Goal: Task Accomplishment & Management: Complete application form

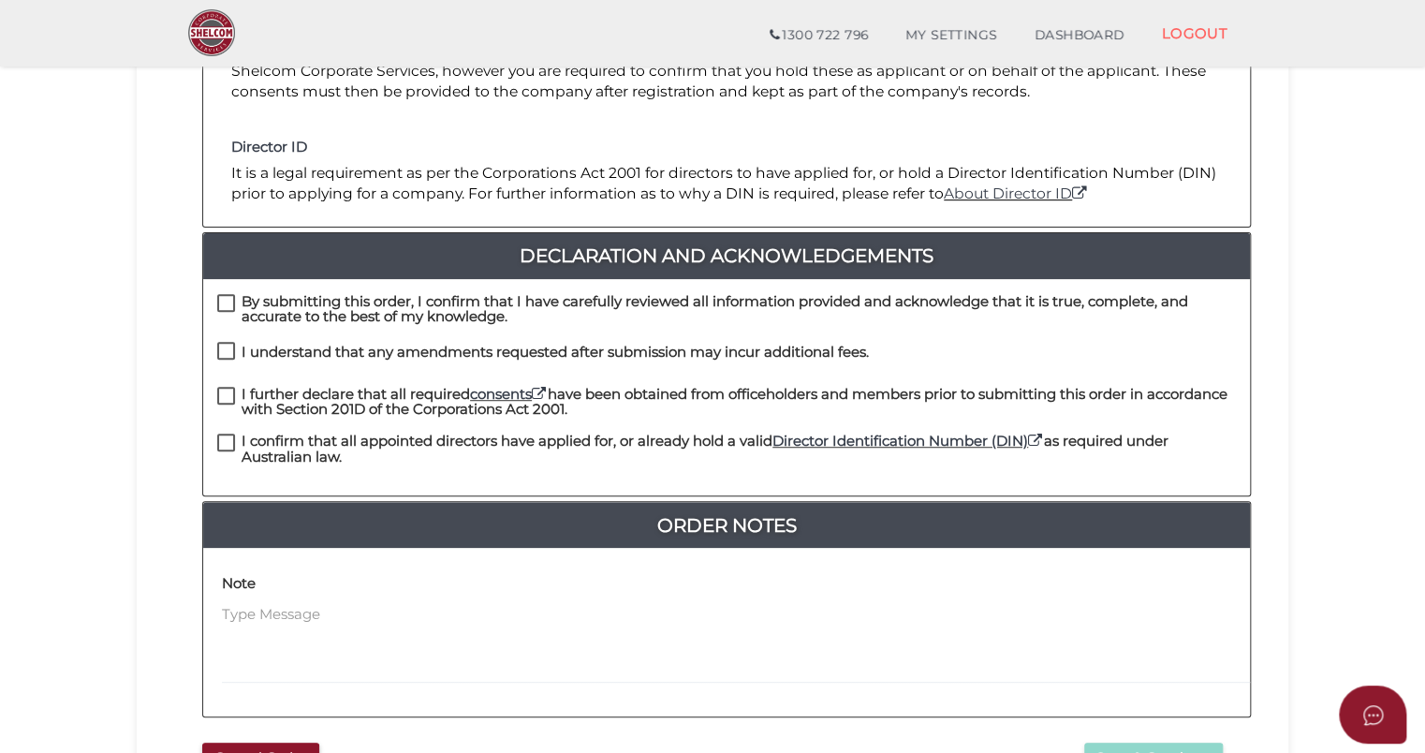
scroll to position [375, 0]
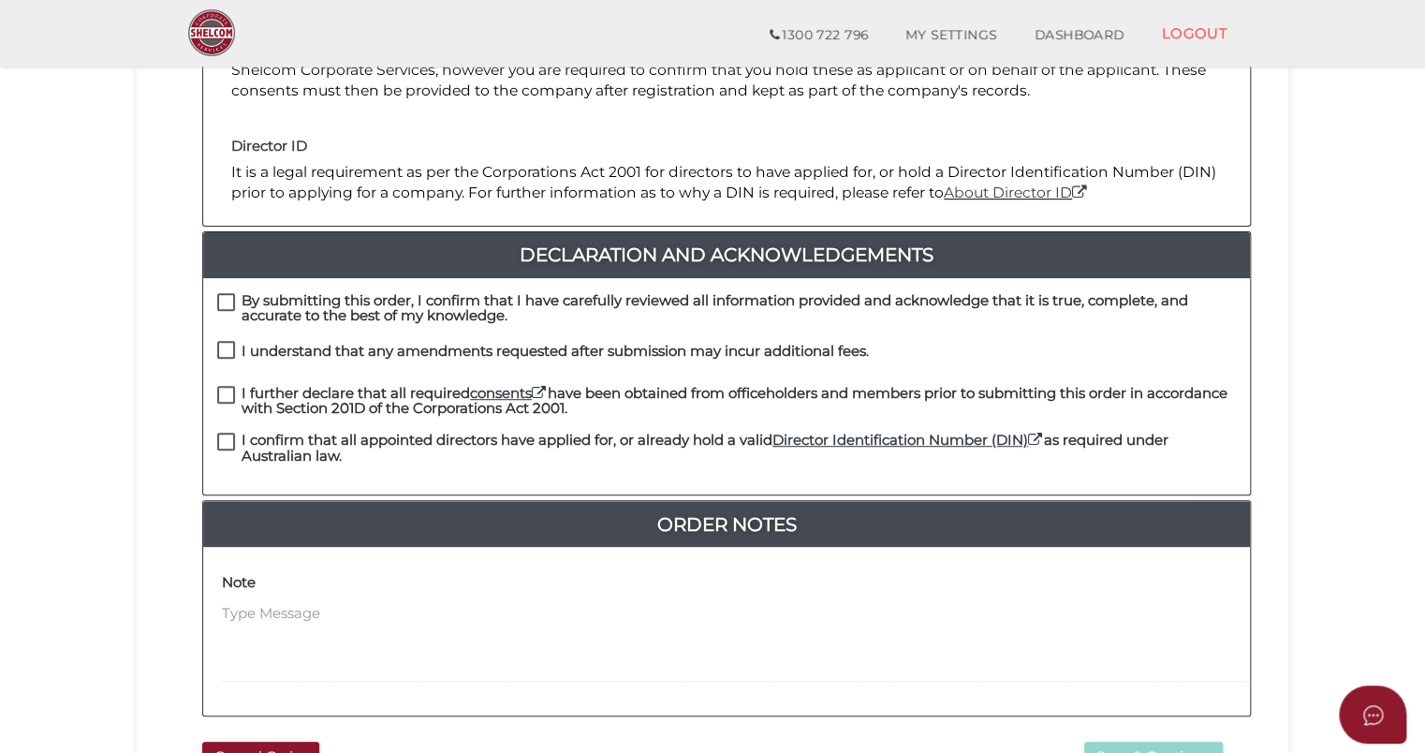
click at [228, 293] on label "By submitting this order, I confirm that I have carefully reviewed all informat…" at bounding box center [726, 304] width 1019 height 23
drag, startPoint x: 228, startPoint y: 283, endPoint x: 227, endPoint y: 318, distance: 35.6
click at [227, 318] on div "By submitting this order, I confirm that I have carefully reviewed all informat…" at bounding box center [726, 317] width 1047 height 48
click at [224, 344] on label "I understand that any amendments requested after submission may incur additiona…" at bounding box center [543, 355] width 652 height 23
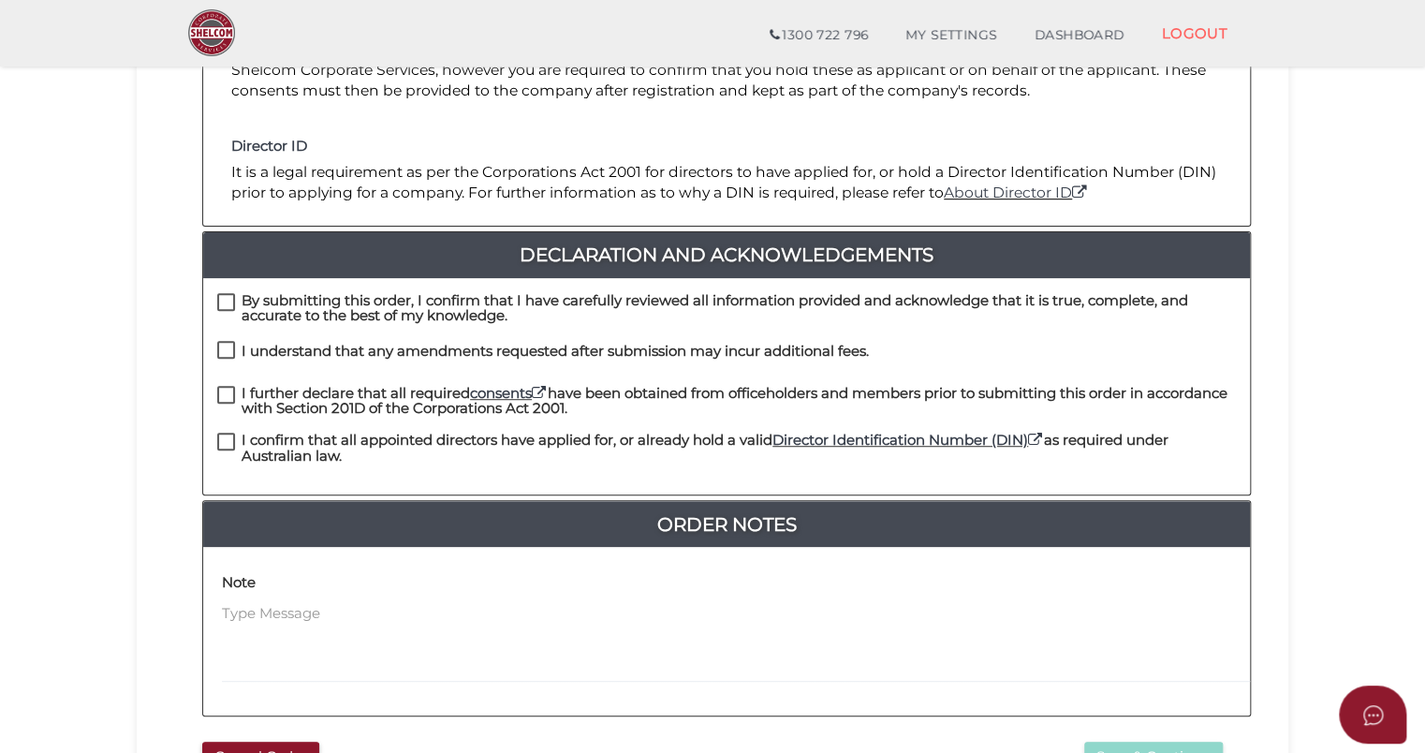
checkbox input "true"
click at [221, 293] on label "By submitting this order, I confirm that I have carefully reviewed all informat…" at bounding box center [726, 304] width 1019 height 23
checkbox input "true"
click at [228, 386] on label "I further declare that all required consents have been obtained from officehold…" at bounding box center [726, 397] width 1019 height 23
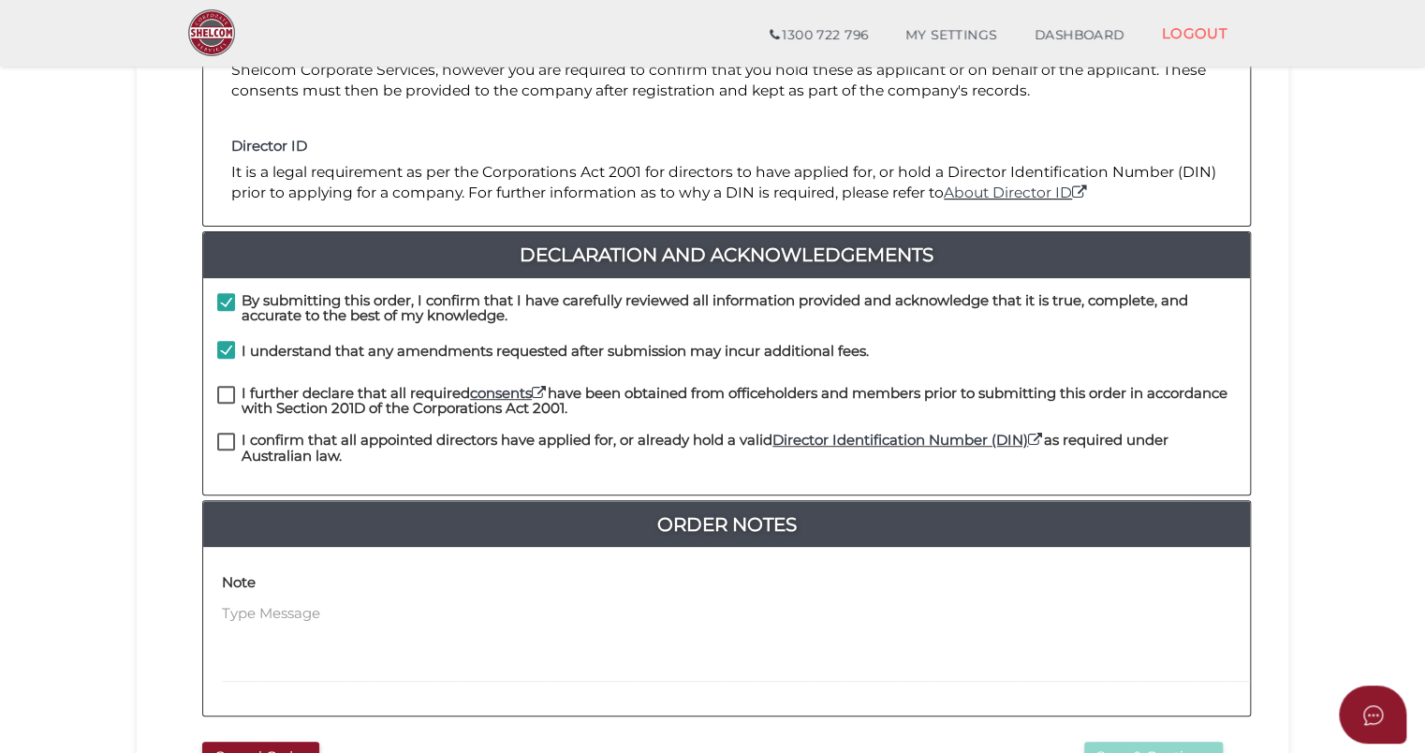
checkbox input "true"
click at [227, 433] on label "I confirm that all appointed directors have applied for, or already hold a vali…" at bounding box center [726, 444] width 1019 height 23
checkbox input "true"
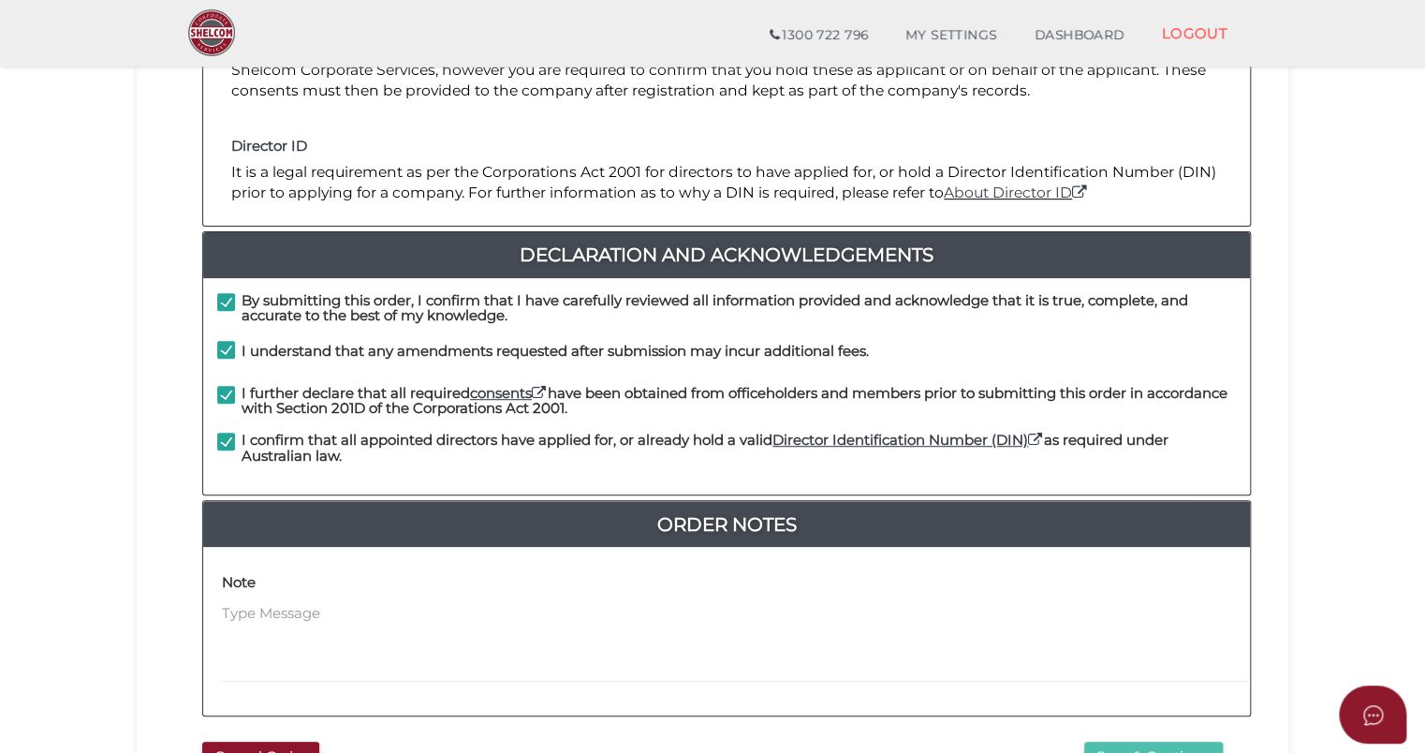
click at [1169, 742] on button "Save & Continue" at bounding box center [1153, 757] width 139 height 31
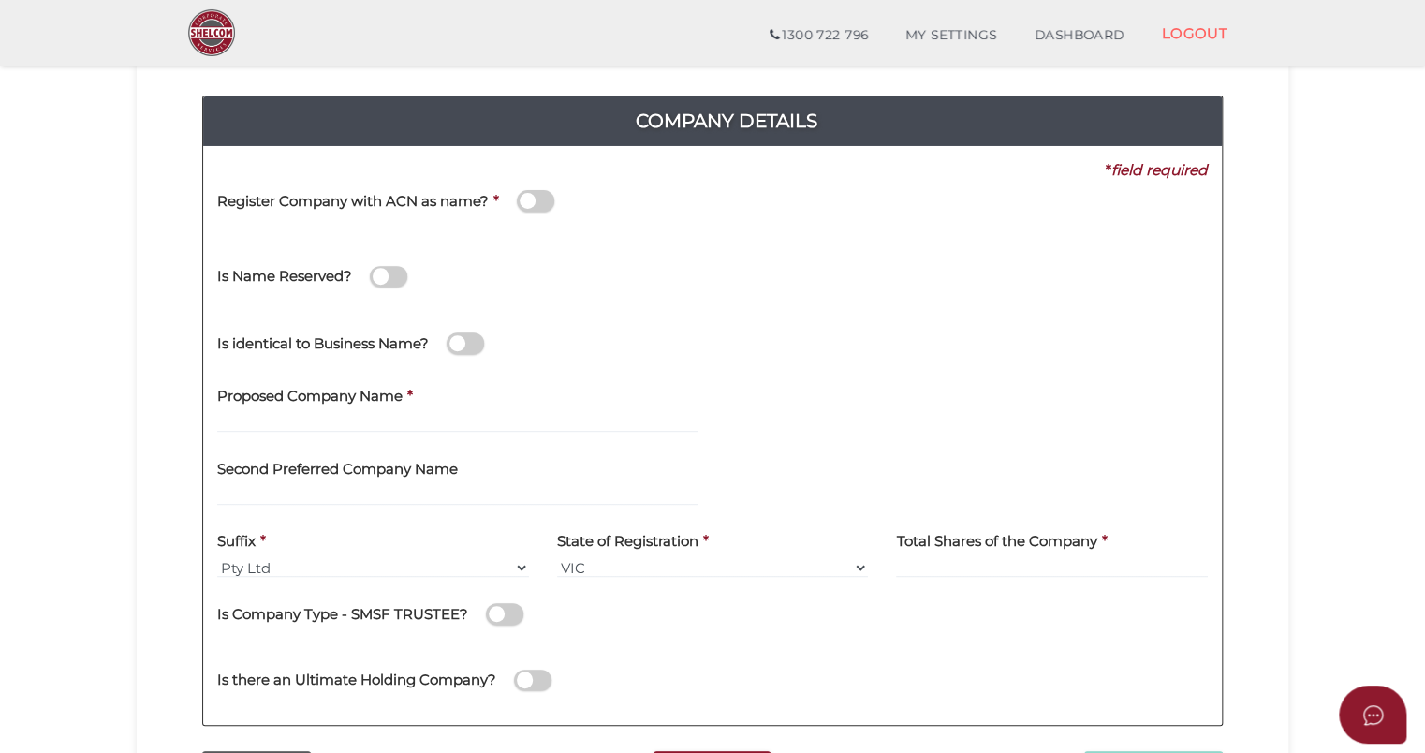
scroll to position [187, 0]
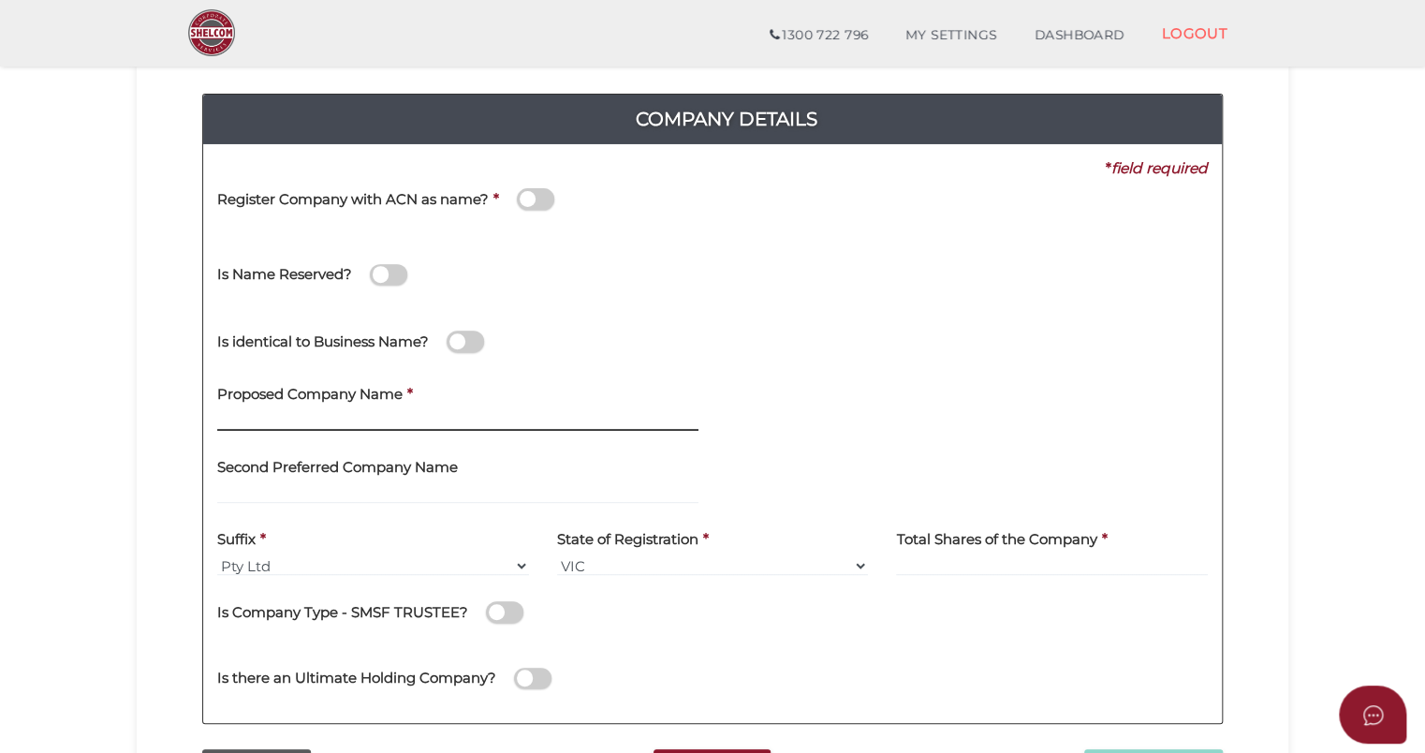
click at [277, 420] on input "text" at bounding box center [457, 420] width 481 height 21
type input "Niagara Plumbing"
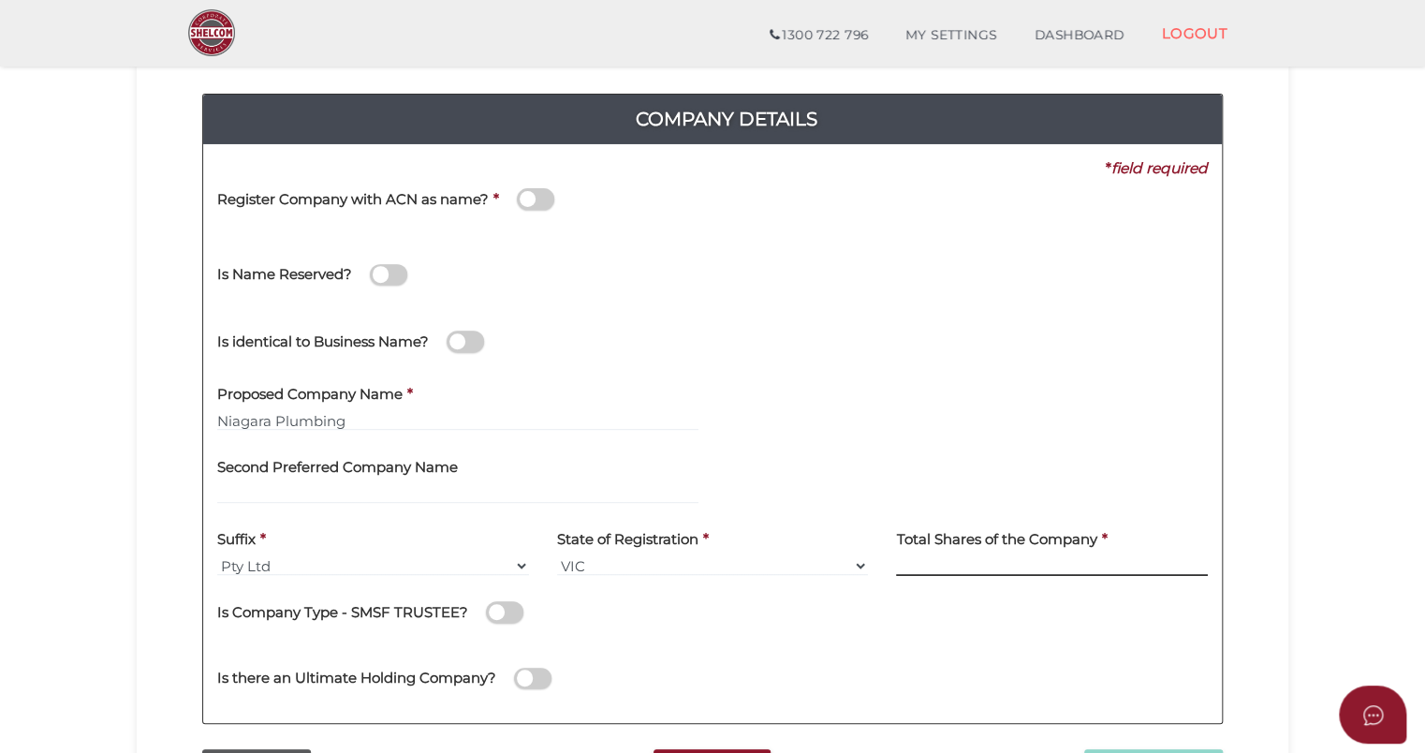
click at [955, 566] on input at bounding box center [1052, 565] width 312 height 21
type input "100"
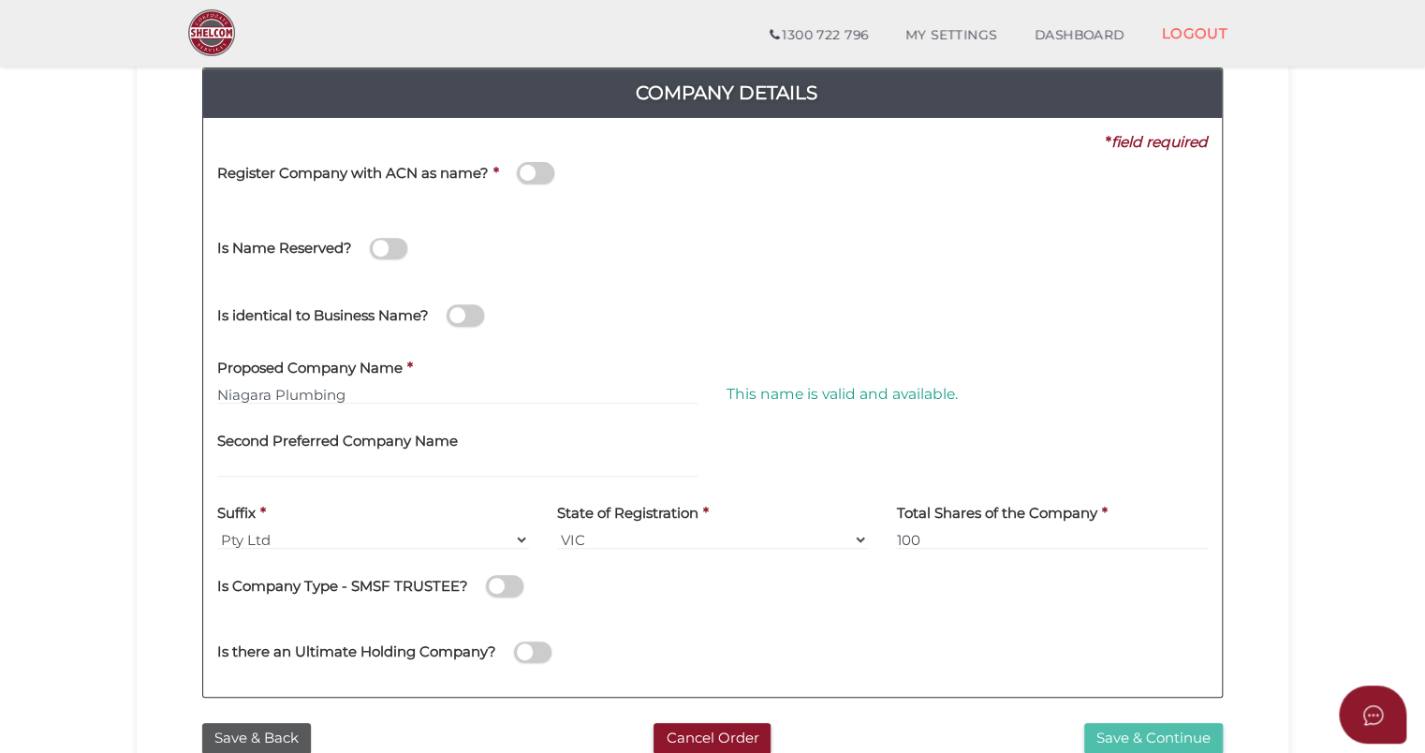
click at [1172, 737] on button "Save & Continue" at bounding box center [1153, 738] width 139 height 31
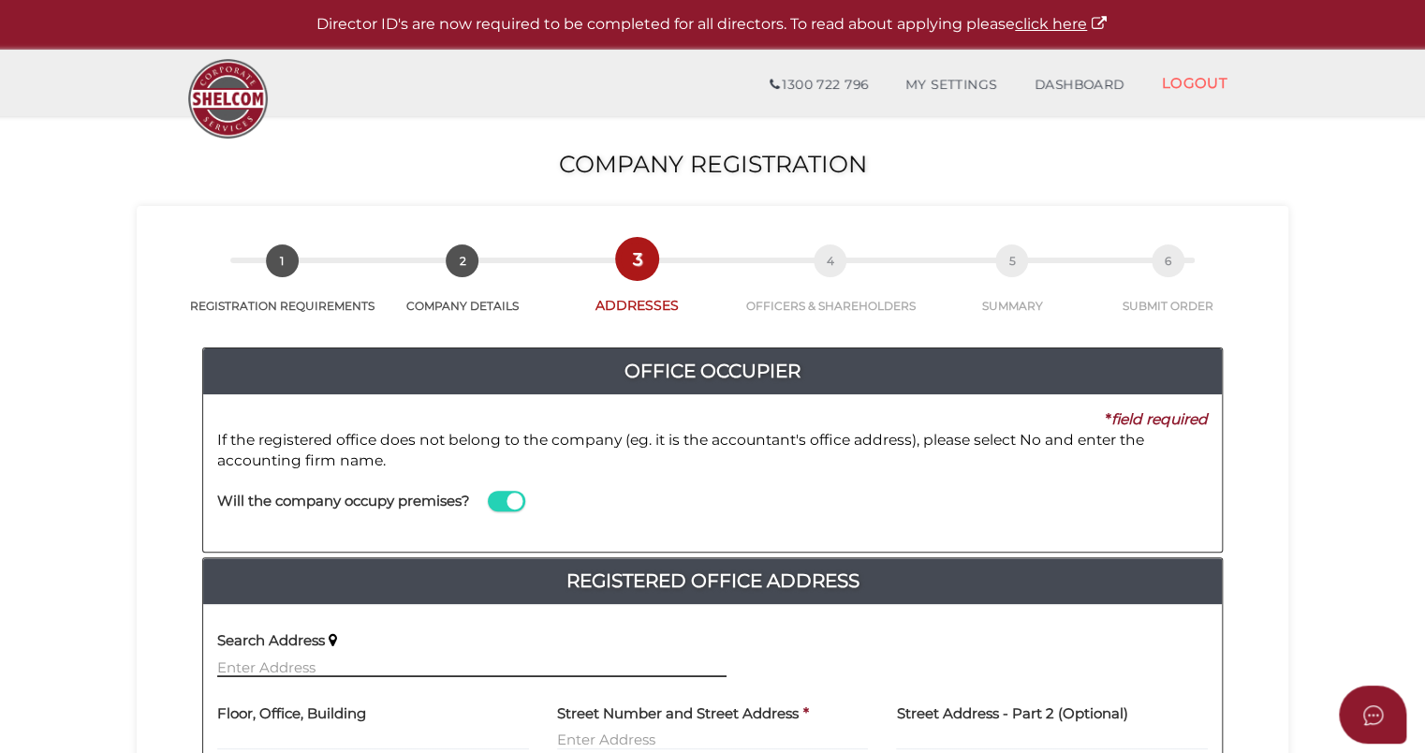
click at [311, 660] on input "text" at bounding box center [471, 667] width 509 height 21
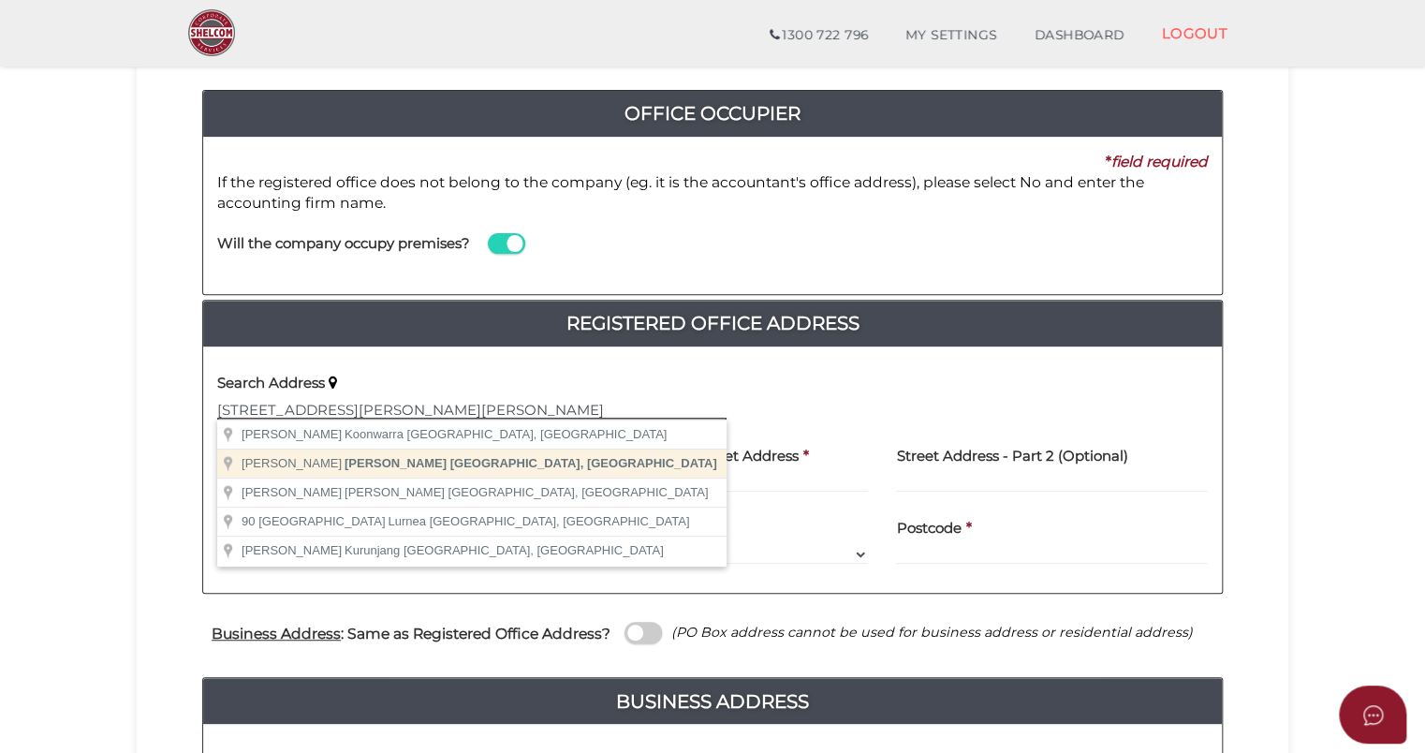
scroll to position [187, 0]
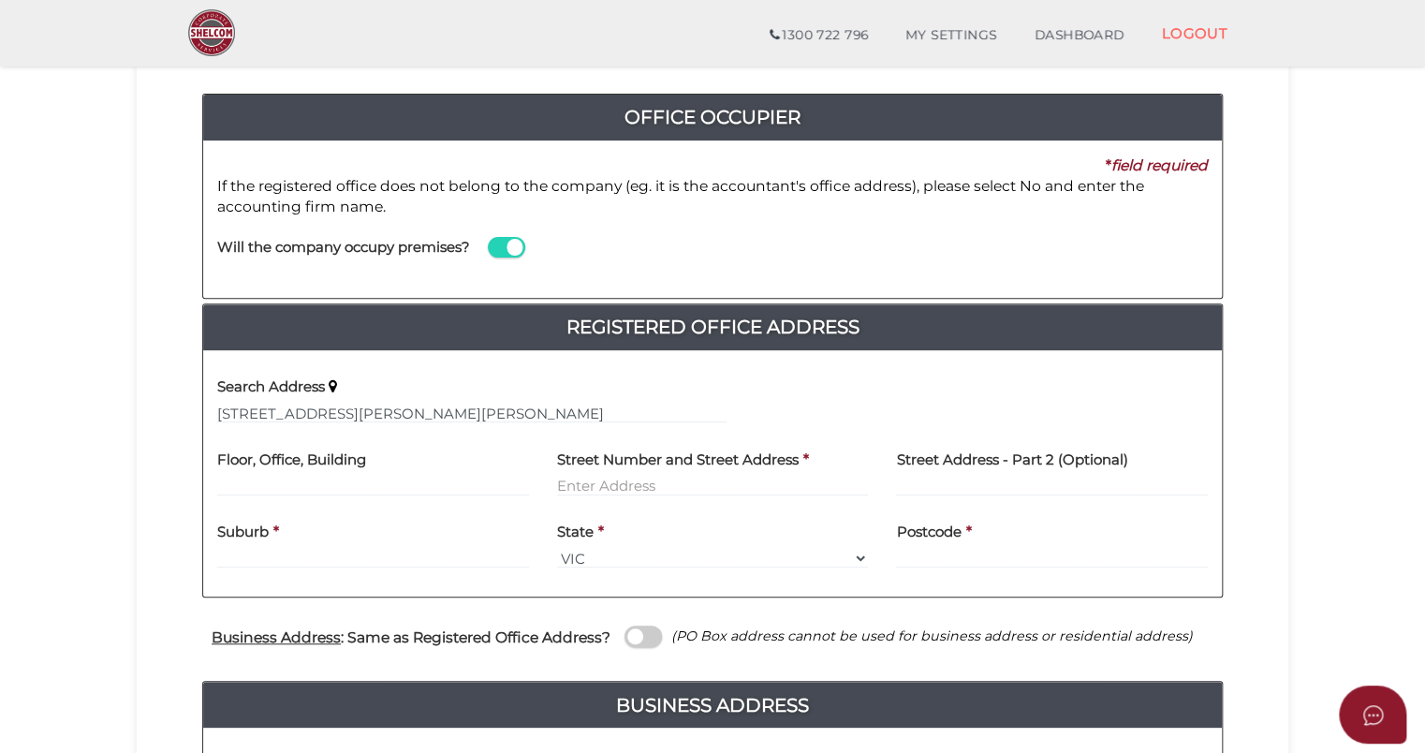
click at [371, 397] on div "Search Address [STREET_ADDRESS][PERSON_NAME][PERSON_NAME]" at bounding box center [471, 394] width 509 height 59
click at [366, 409] on input "90 Minns Rd, Lara" at bounding box center [471, 413] width 509 height 21
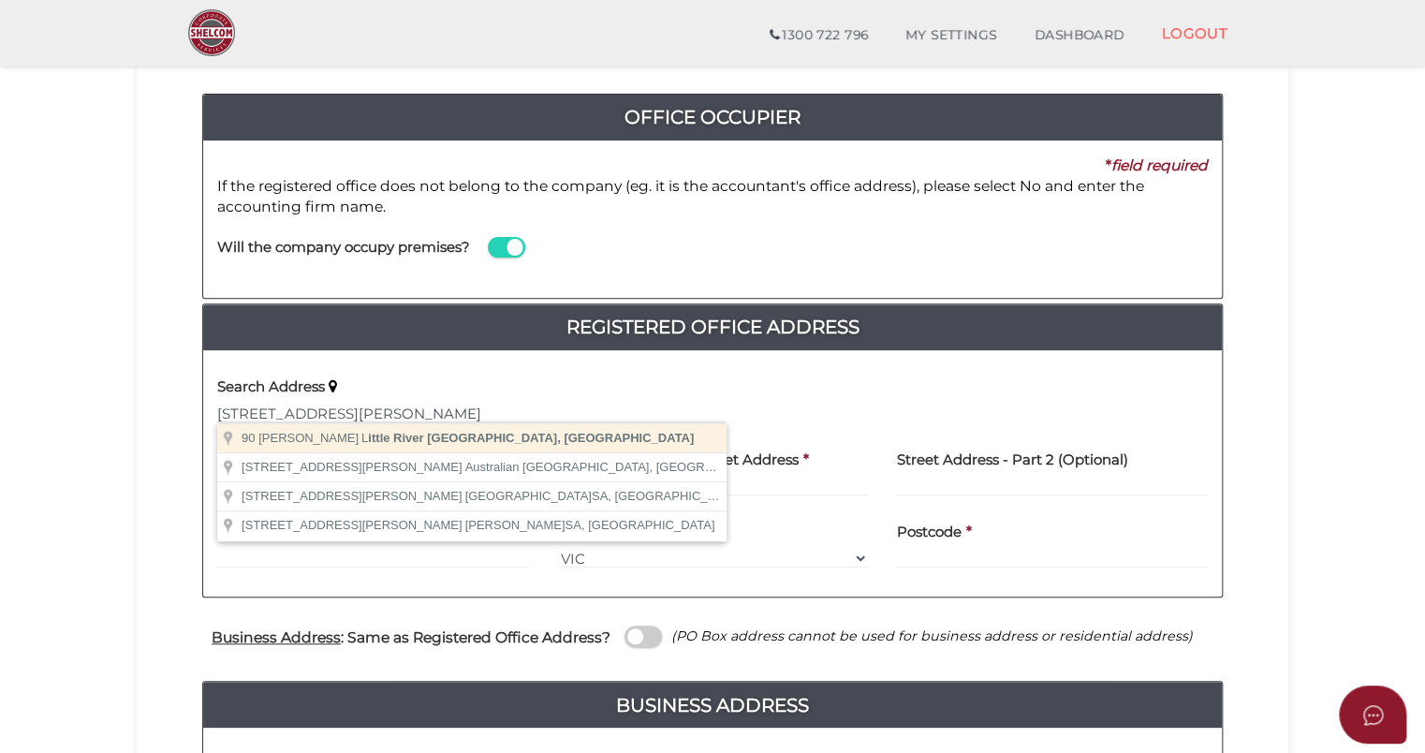
type input "90 Minns Rd, Little River VIC, Australia"
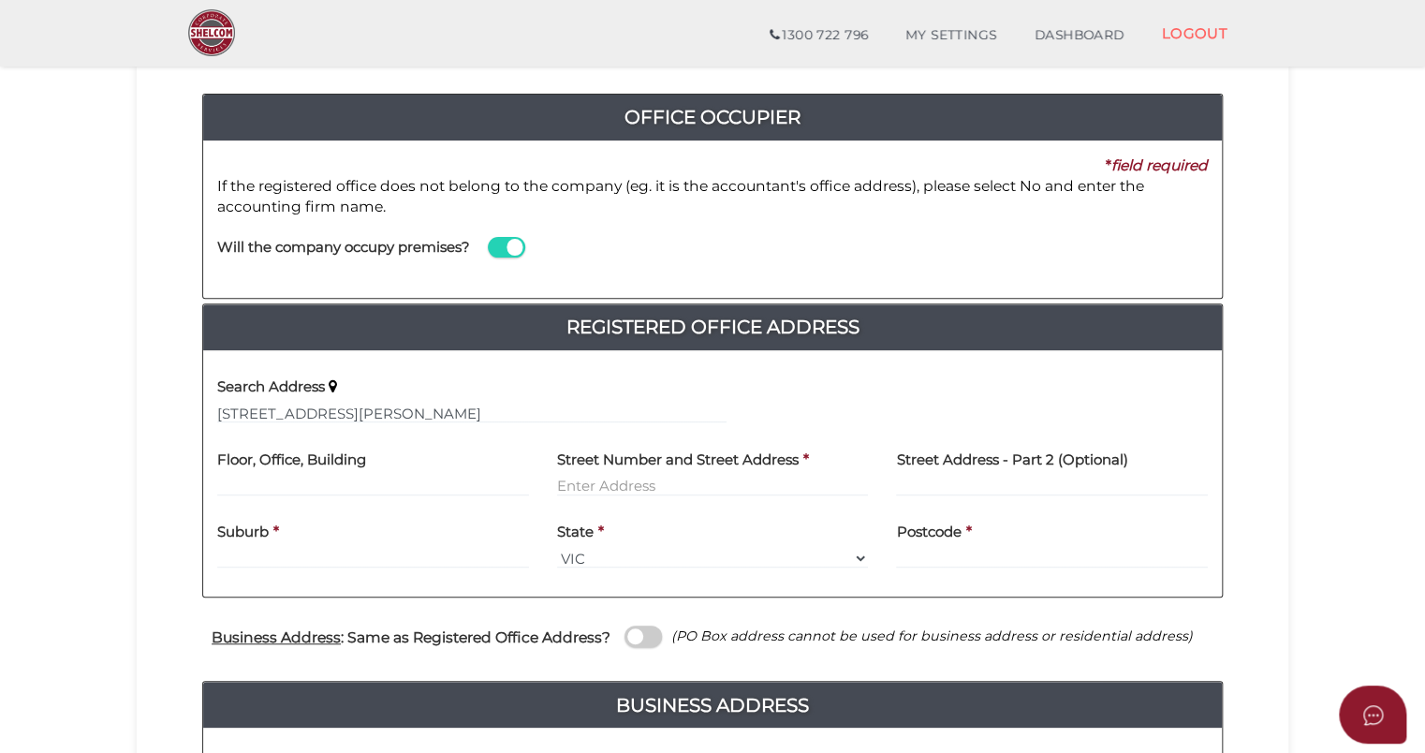
type input "[STREET_ADDRESS][PERSON_NAME]"
type input "Little River"
select select "VIC"
type input "3211"
click at [642, 642] on span at bounding box center [643, 637] width 37 height 22
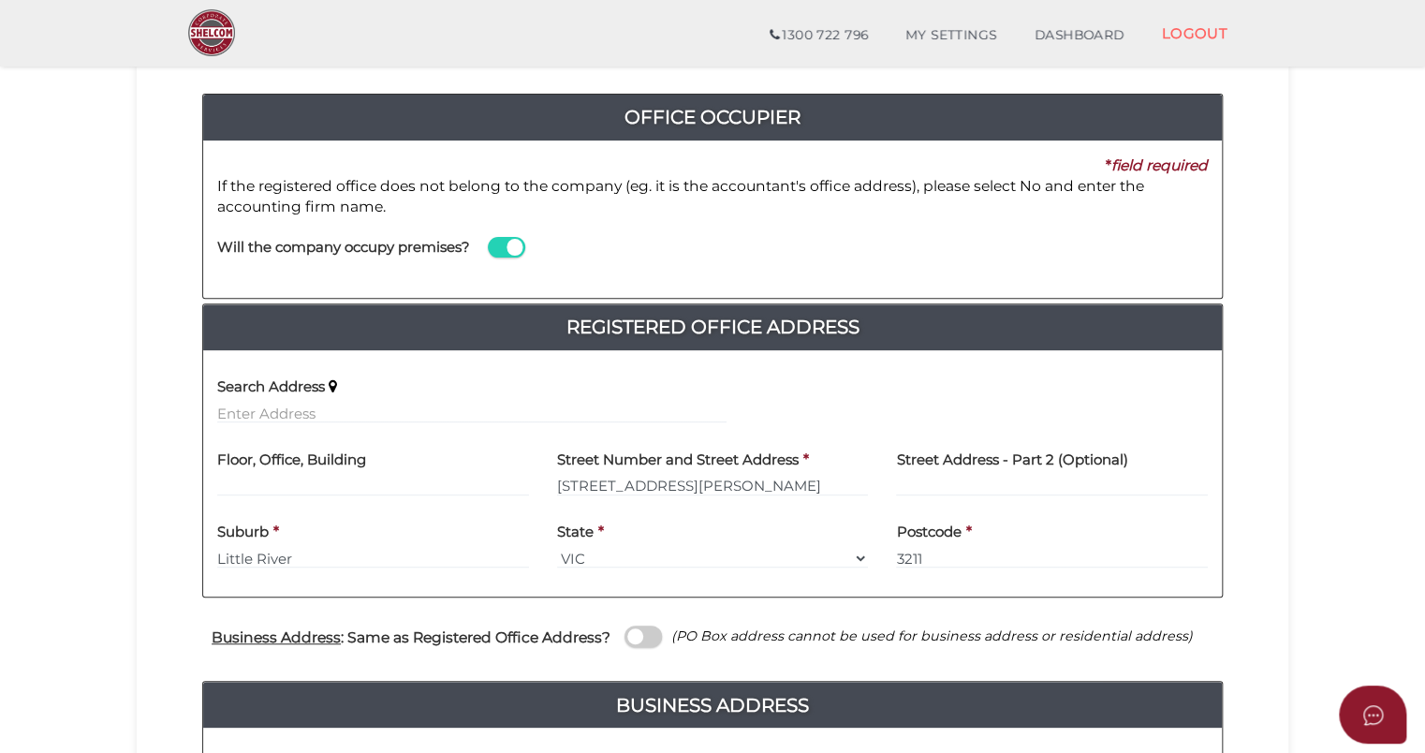
click at [0, 0] on input "checkbox" at bounding box center [0, 0] width 0 height 0
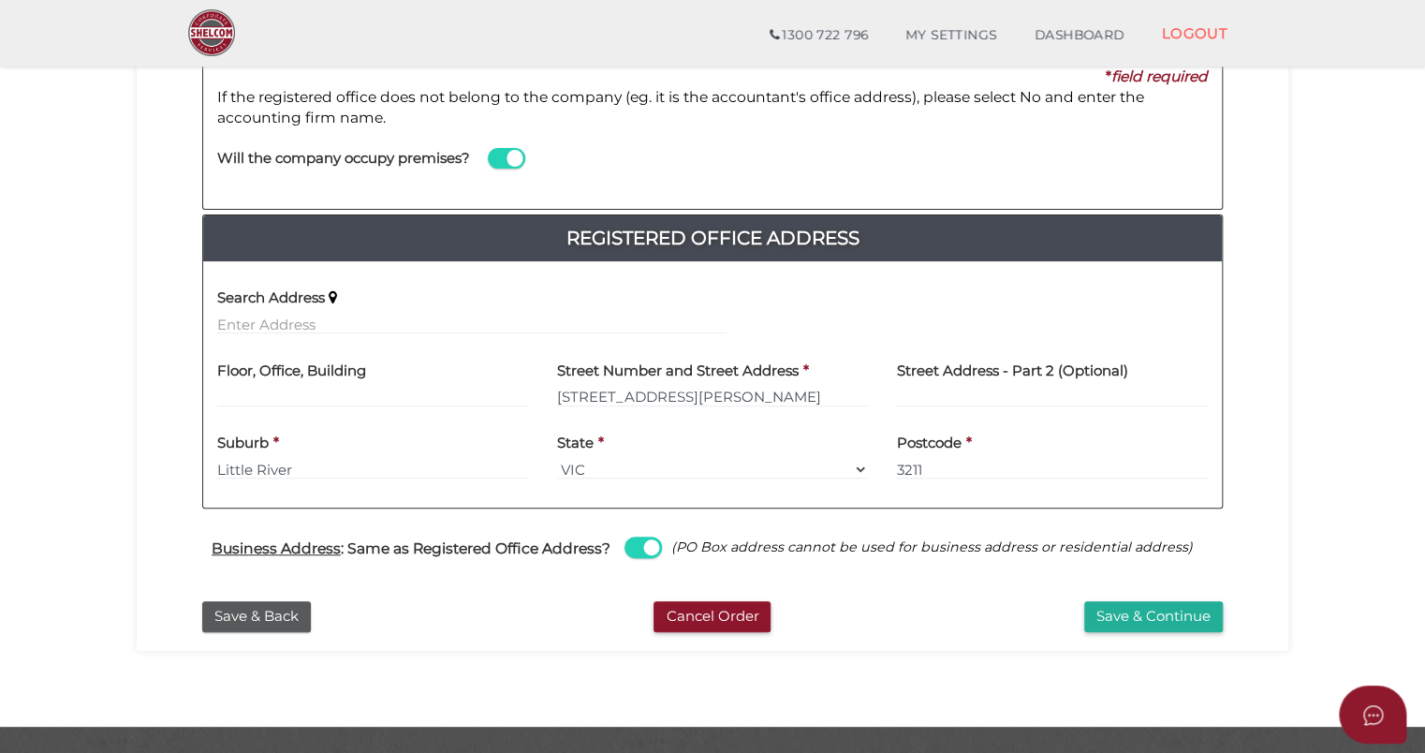
scroll to position [281, 0]
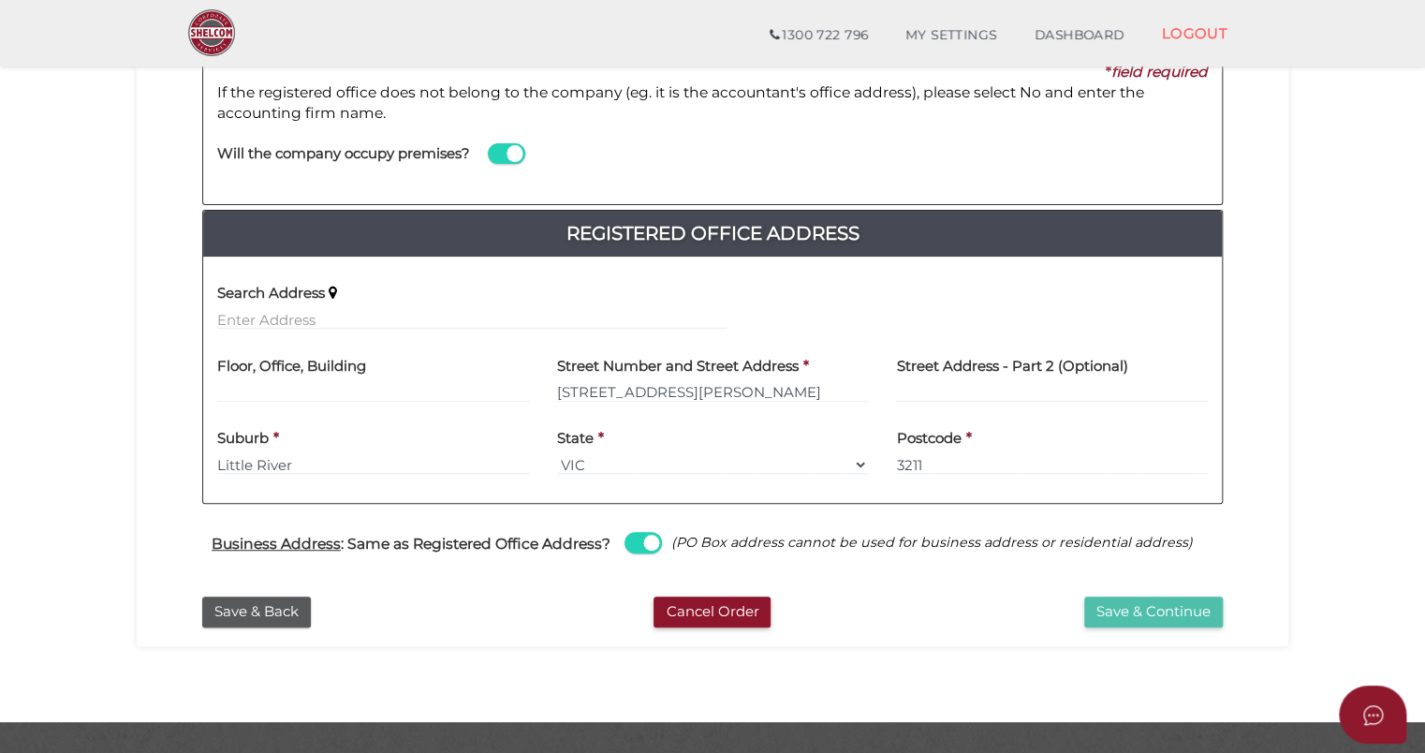
click at [1160, 611] on button "Save & Continue" at bounding box center [1153, 612] width 139 height 31
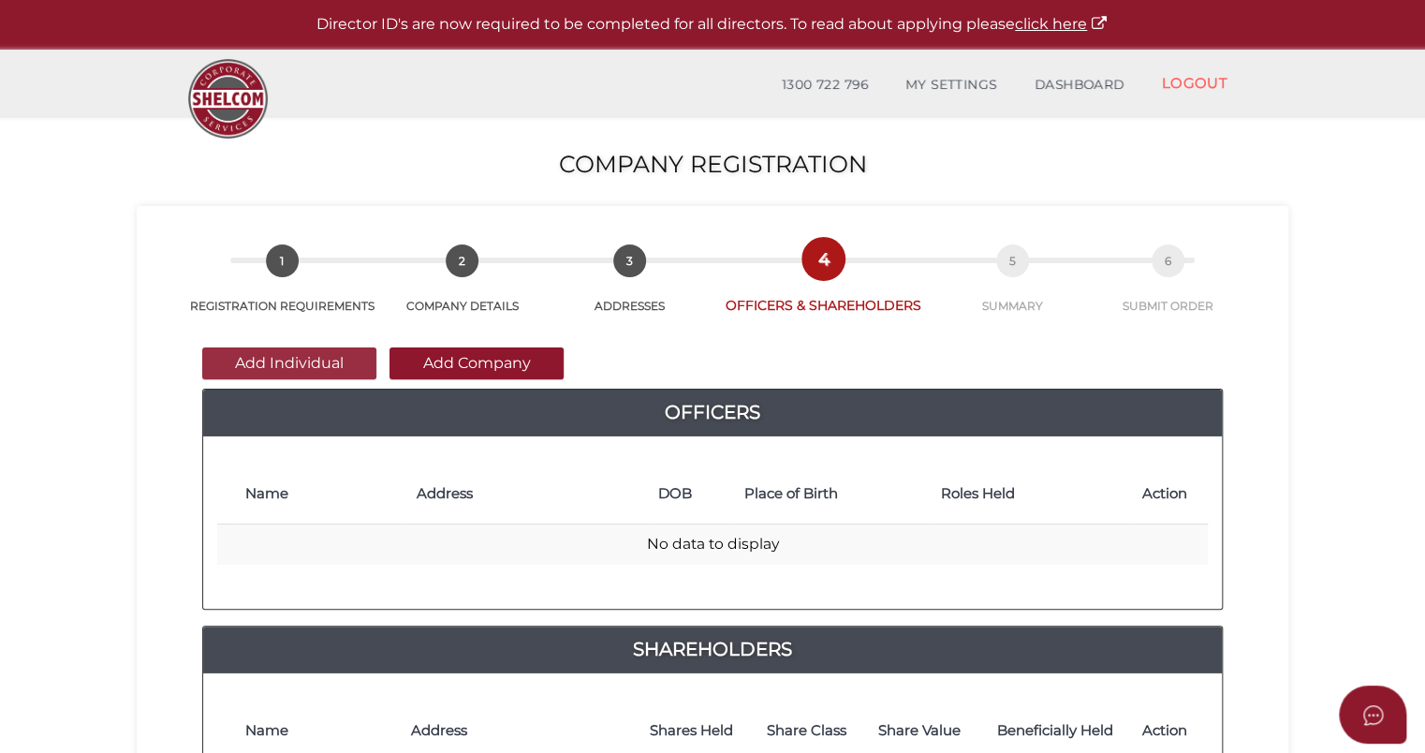
click at [289, 359] on button "Add Individual" at bounding box center [289, 363] width 174 height 32
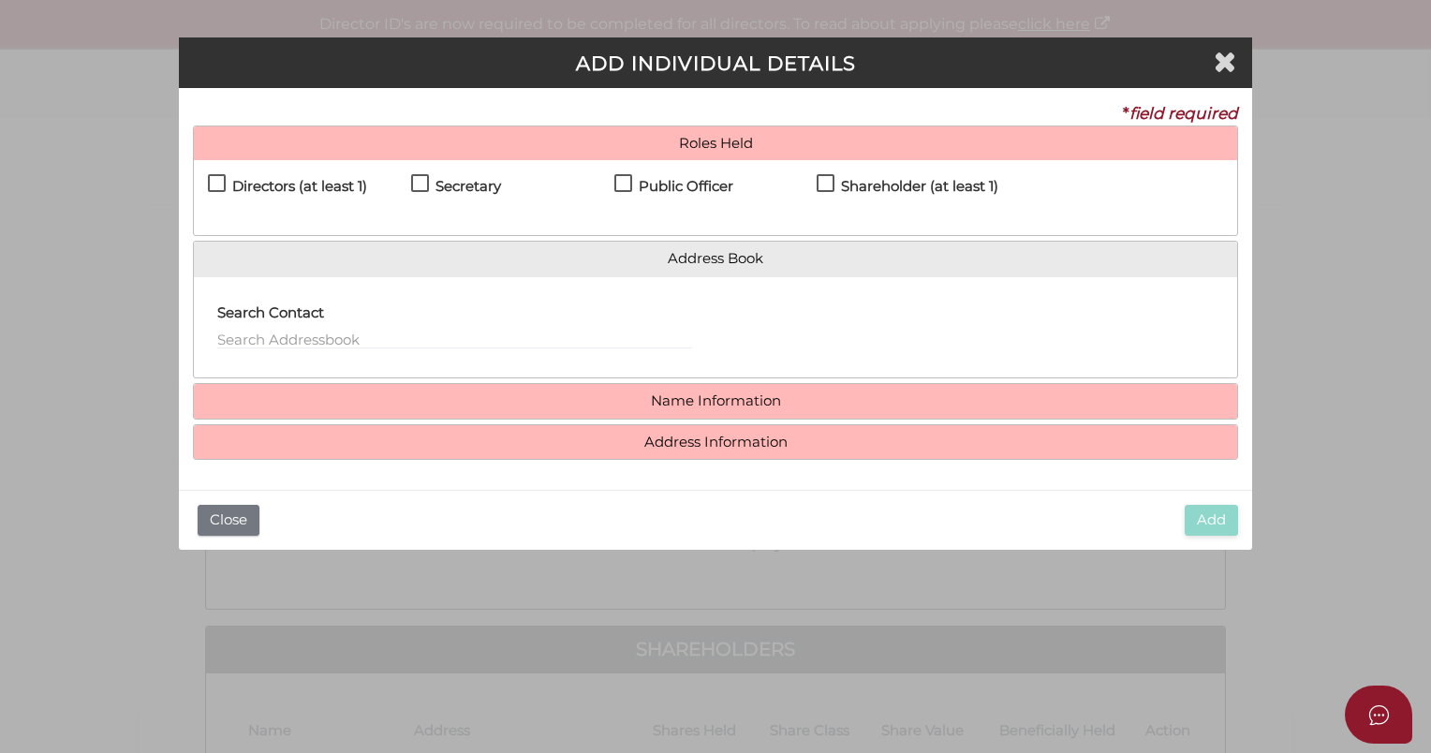
click at [217, 179] on label "Directors (at least 1)" at bounding box center [287, 190] width 159 height 23
checkbox input "true"
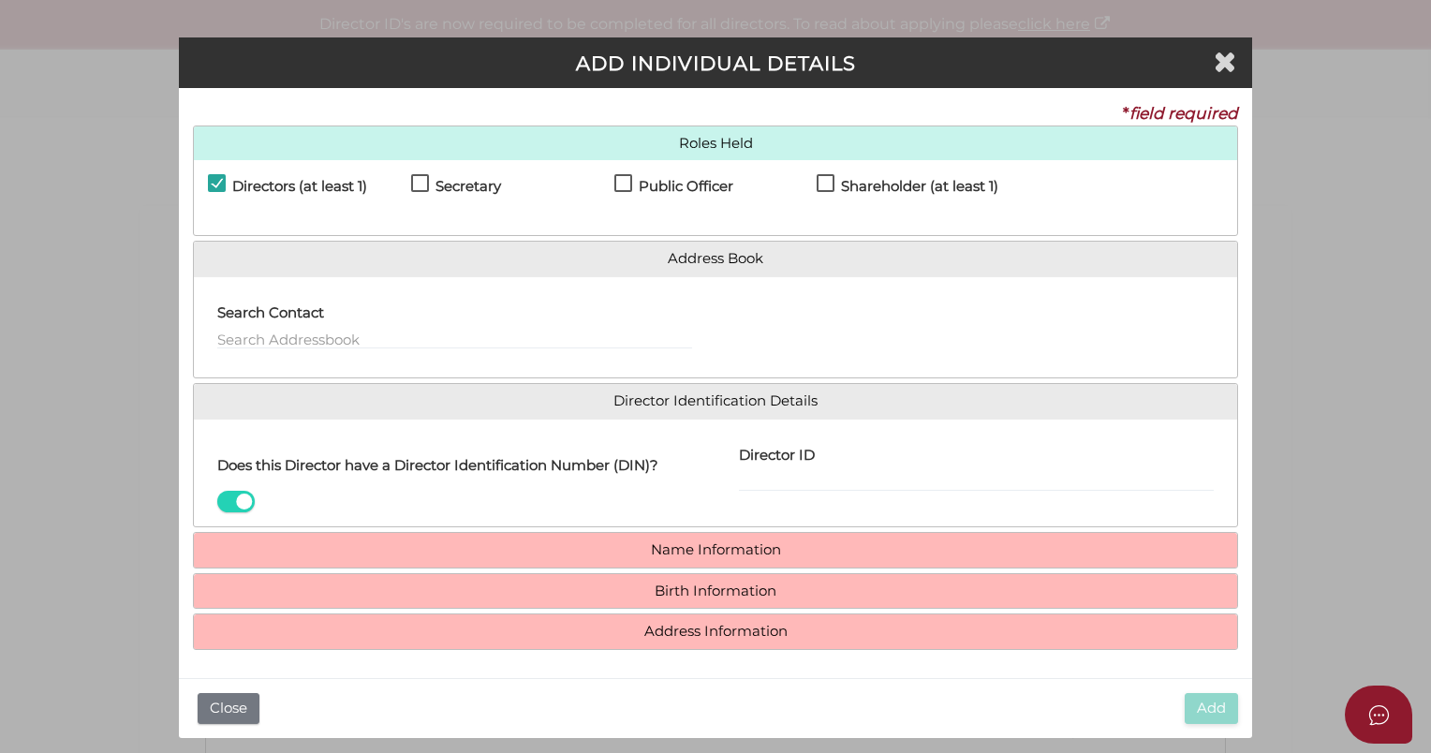
click at [423, 181] on label "Secretary" at bounding box center [456, 190] width 90 height 23
checkbox input "true"
click at [619, 179] on label "Public Officer" at bounding box center [673, 190] width 119 height 23
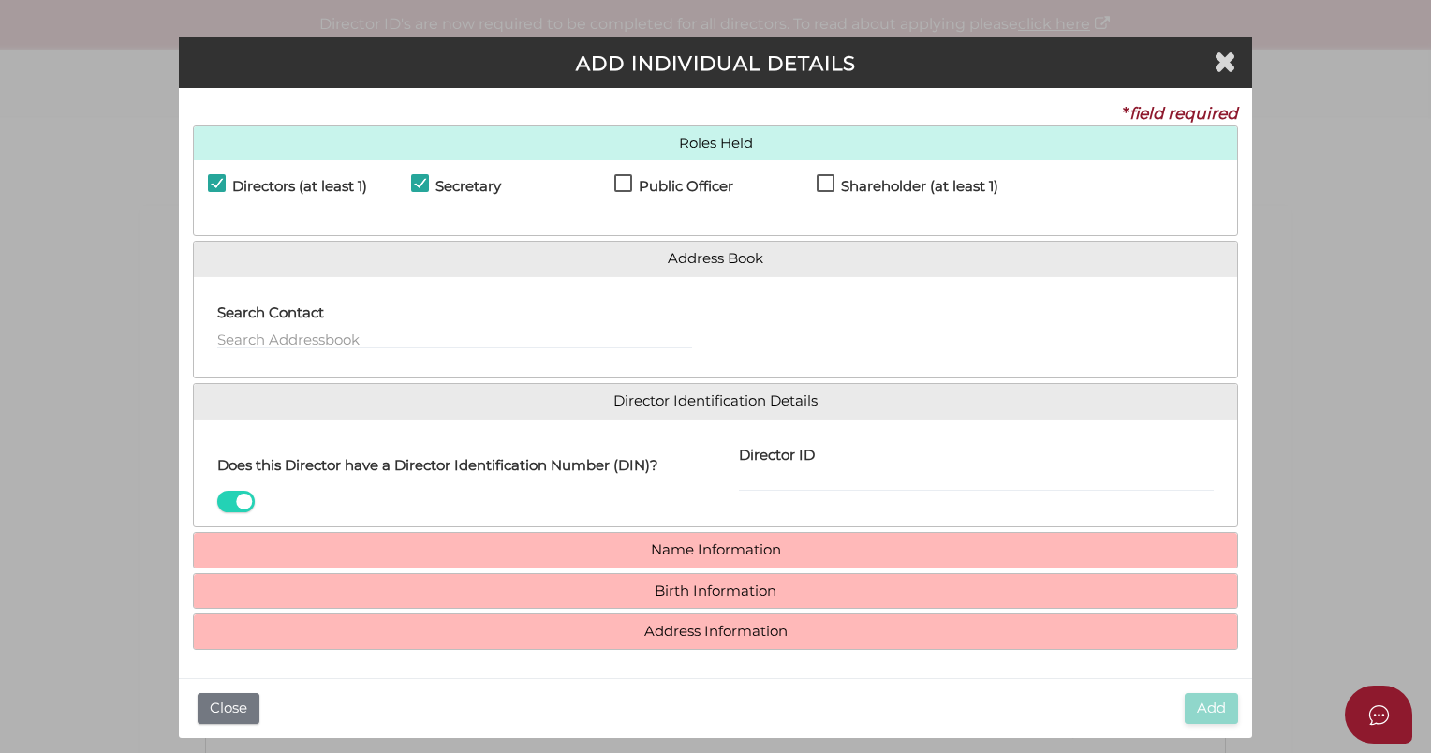
checkbox input "true"
click at [829, 180] on label "Shareholder (at least 1)" at bounding box center [908, 190] width 182 height 23
checkbox input "true"
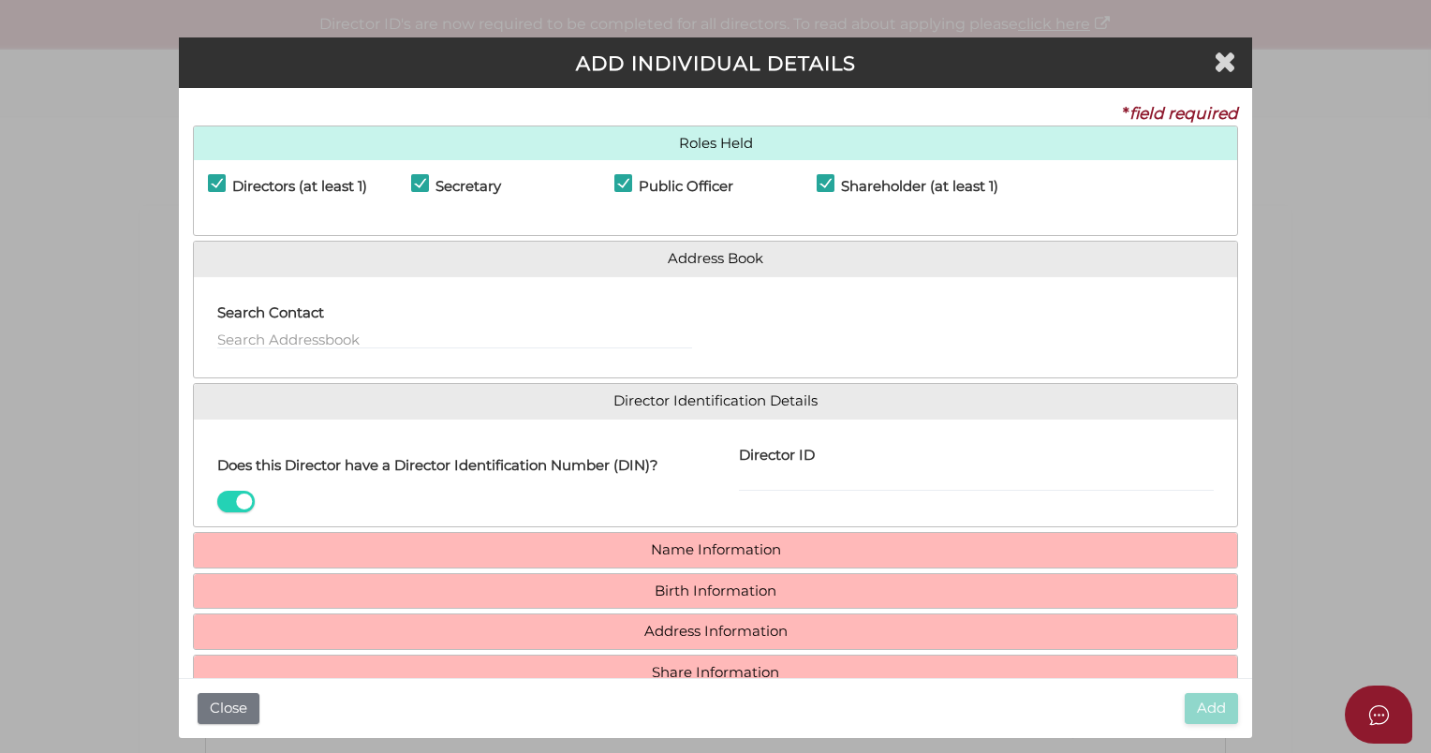
click at [706, 532] on div "Name Information First Name * Middle Name (Optional) Surname *" at bounding box center [715, 550] width 1045 height 37
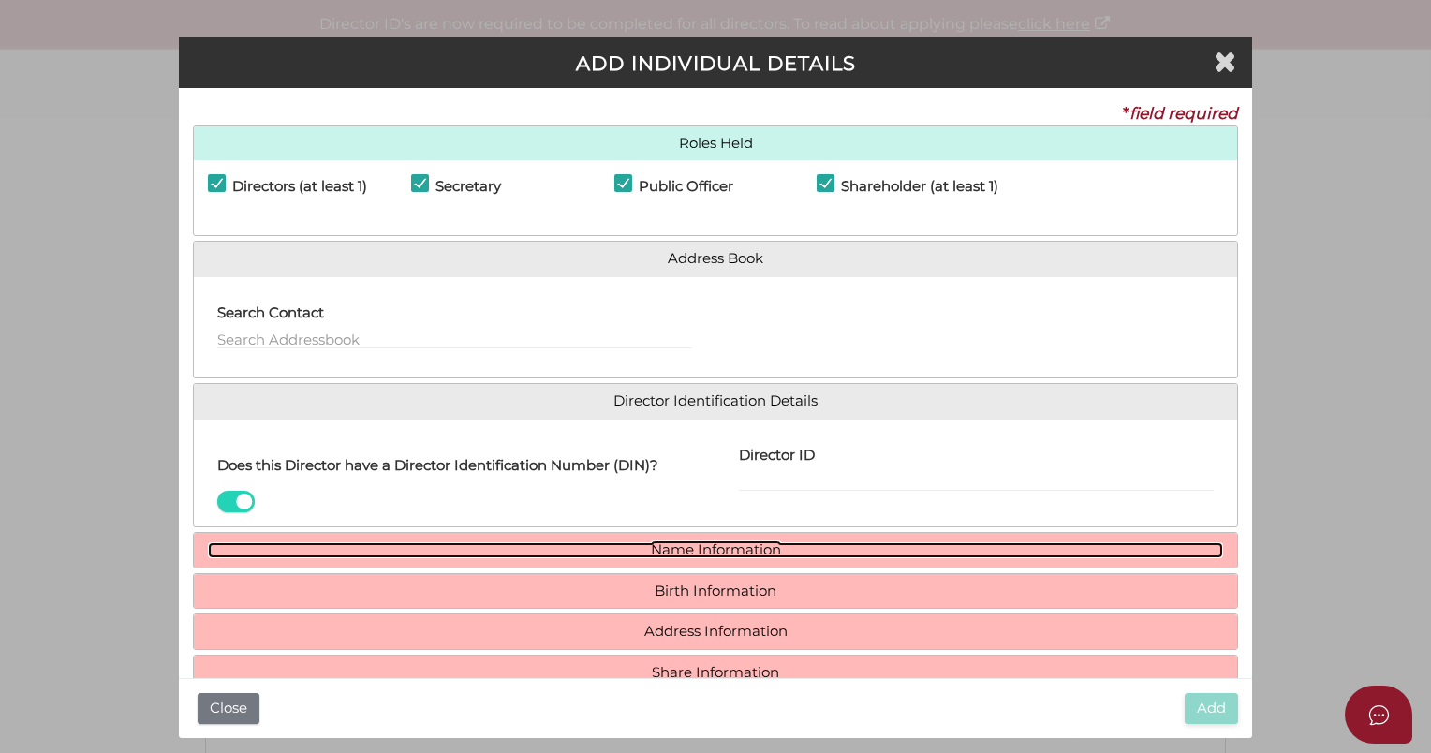
click at [708, 542] on link "Name Information" at bounding box center [715, 550] width 1015 height 16
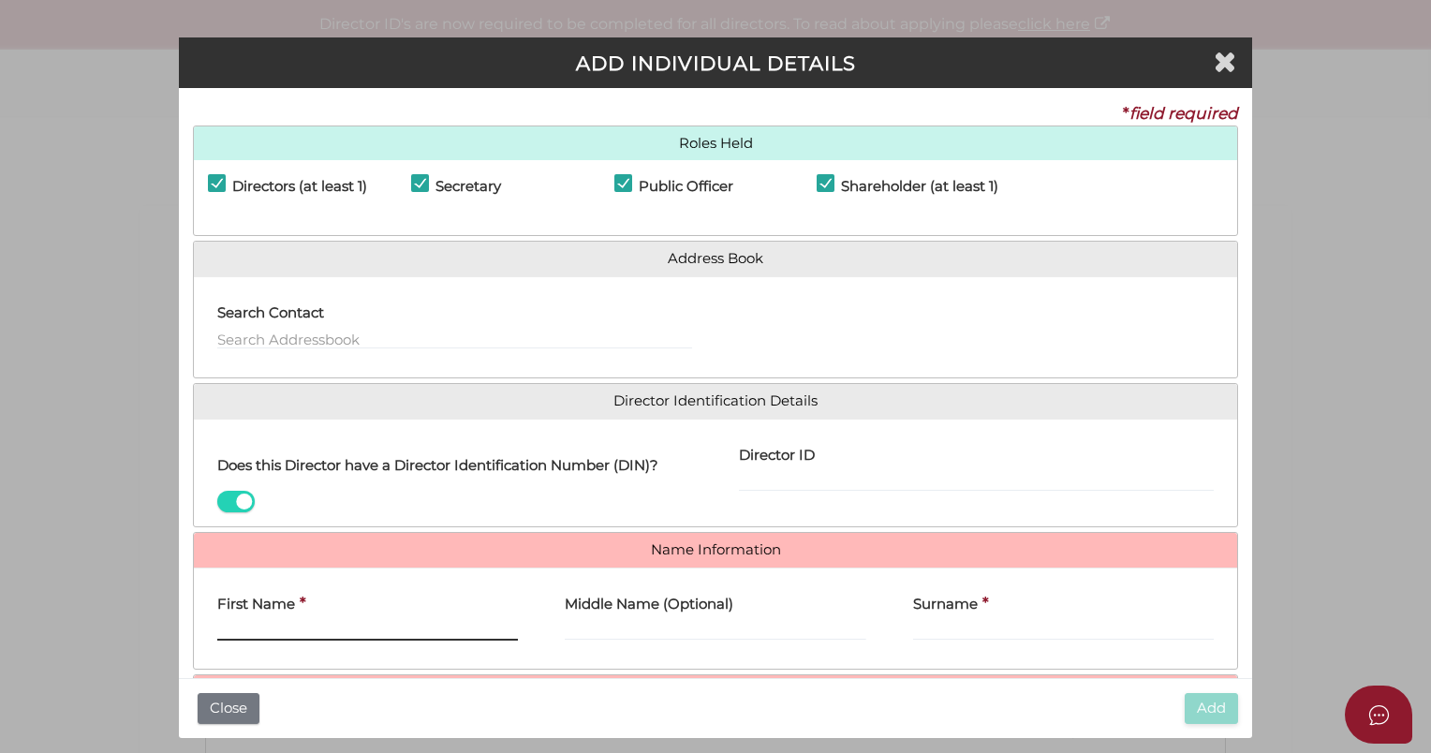
click at [344, 629] on input "First Name" at bounding box center [367, 630] width 301 height 21
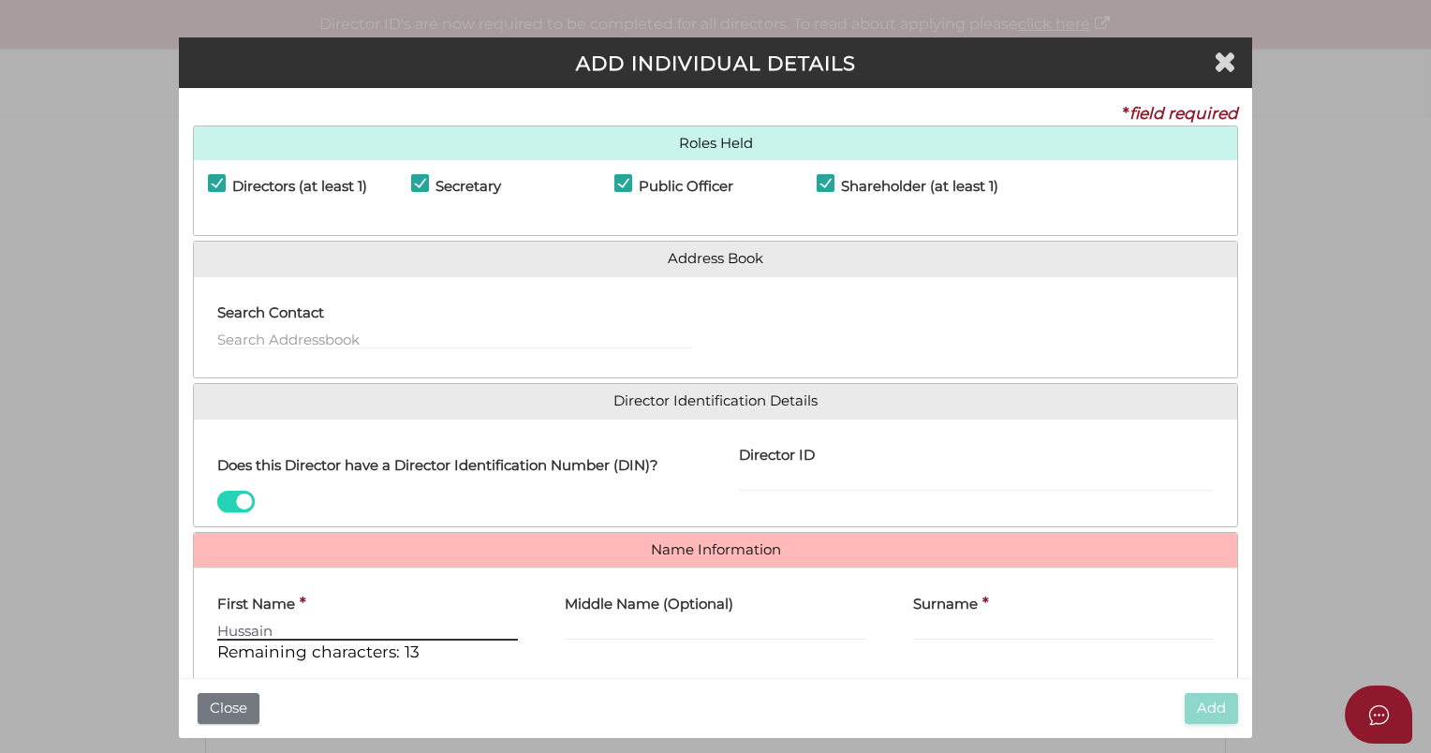
type input "Hussain"
type input "e"
type input "E"
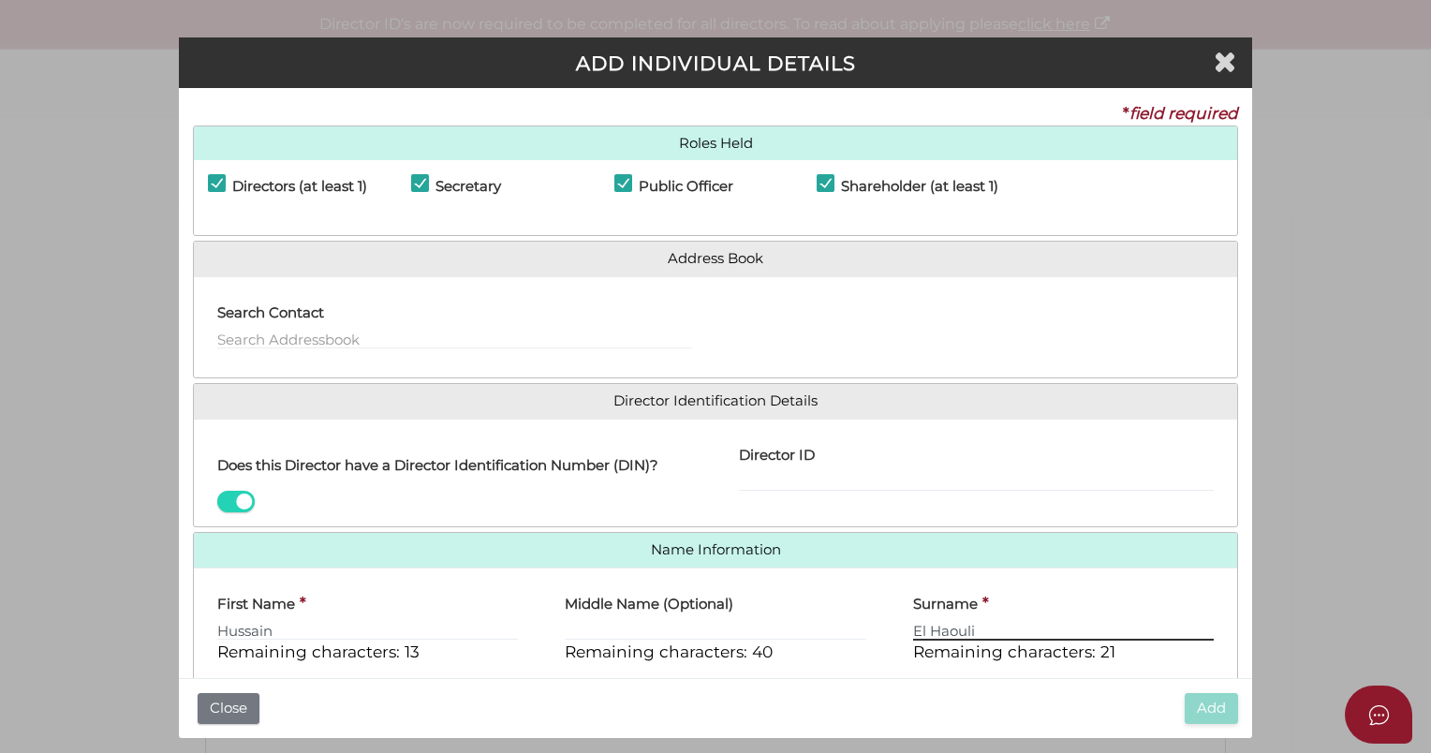
type input "El Haouli"
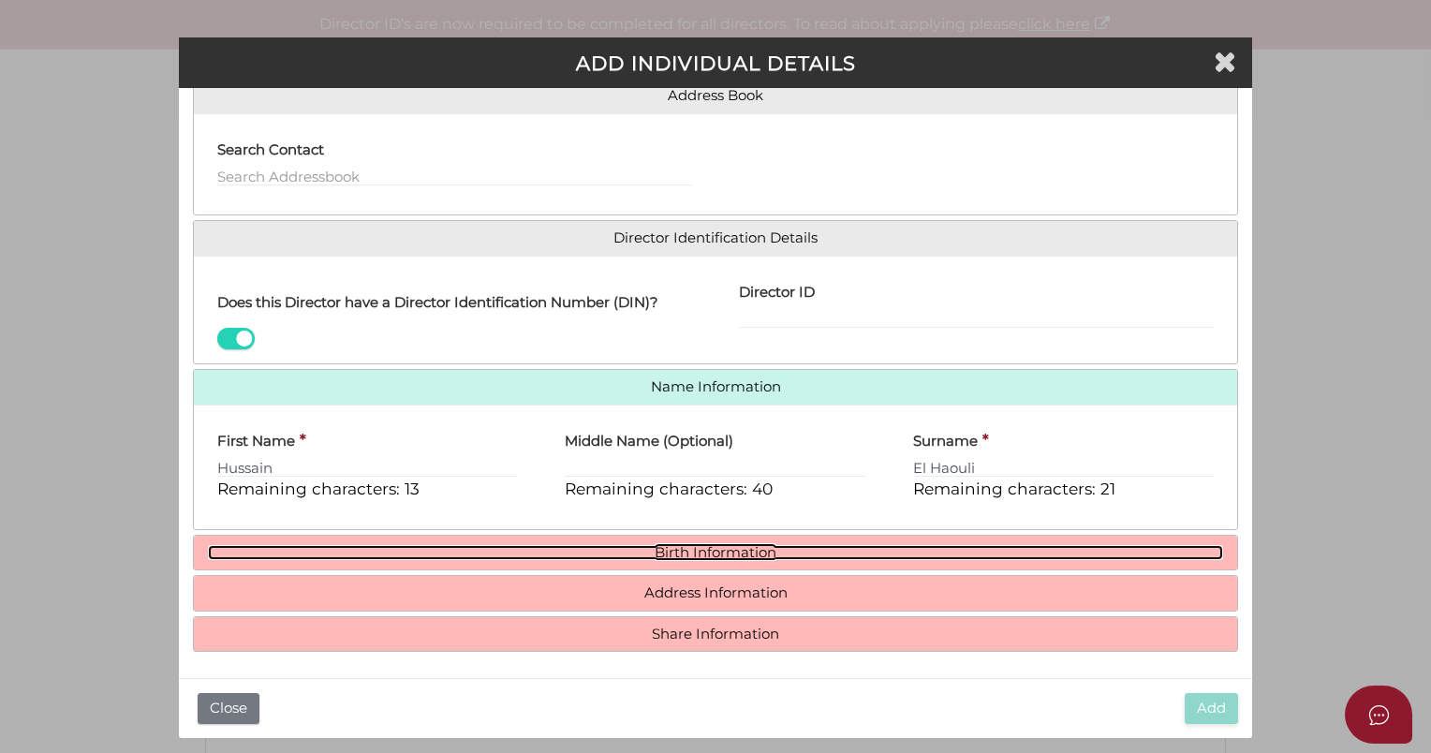
click at [521, 553] on link "Birth Information" at bounding box center [715, 553] width 1015 height 16
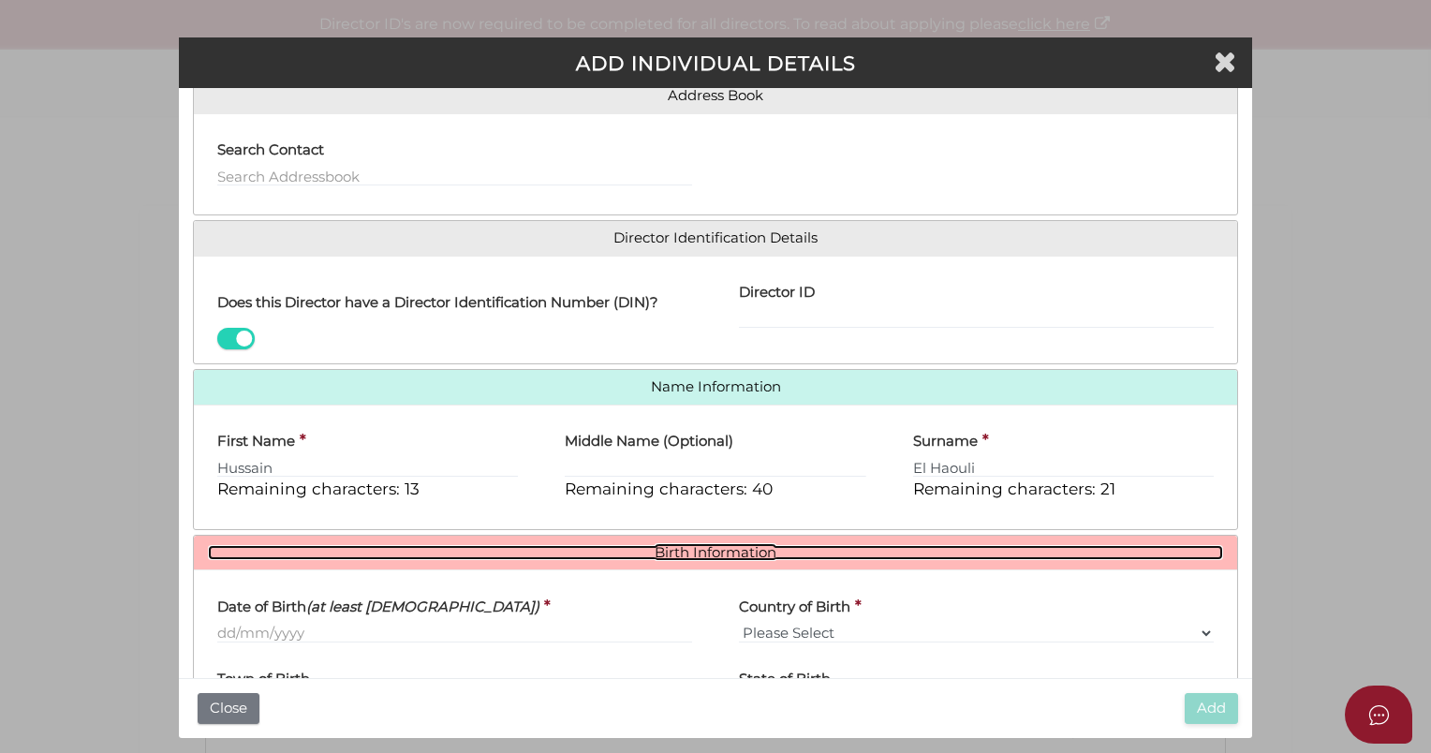
click at [618, 547] on link "Birth Information" at bounding box center [715, 553] width 1015 height 16
click at [727, 545] on link "Birth Information" at bounding box center [715, 553] width 1015 height 16
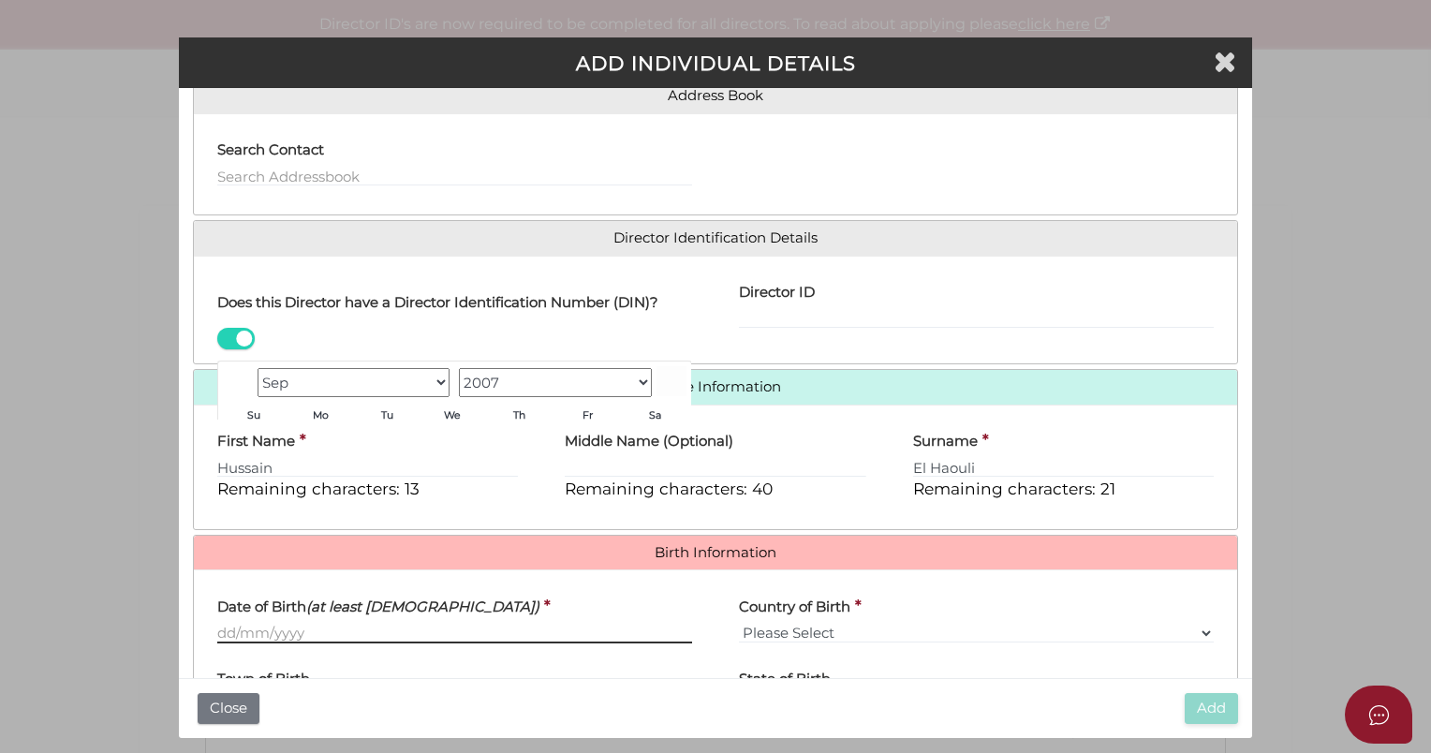
click at [224, 626] on input "Date of Birth (at least 18 years old)" at bounding box center [454, 633] width 475 height 21
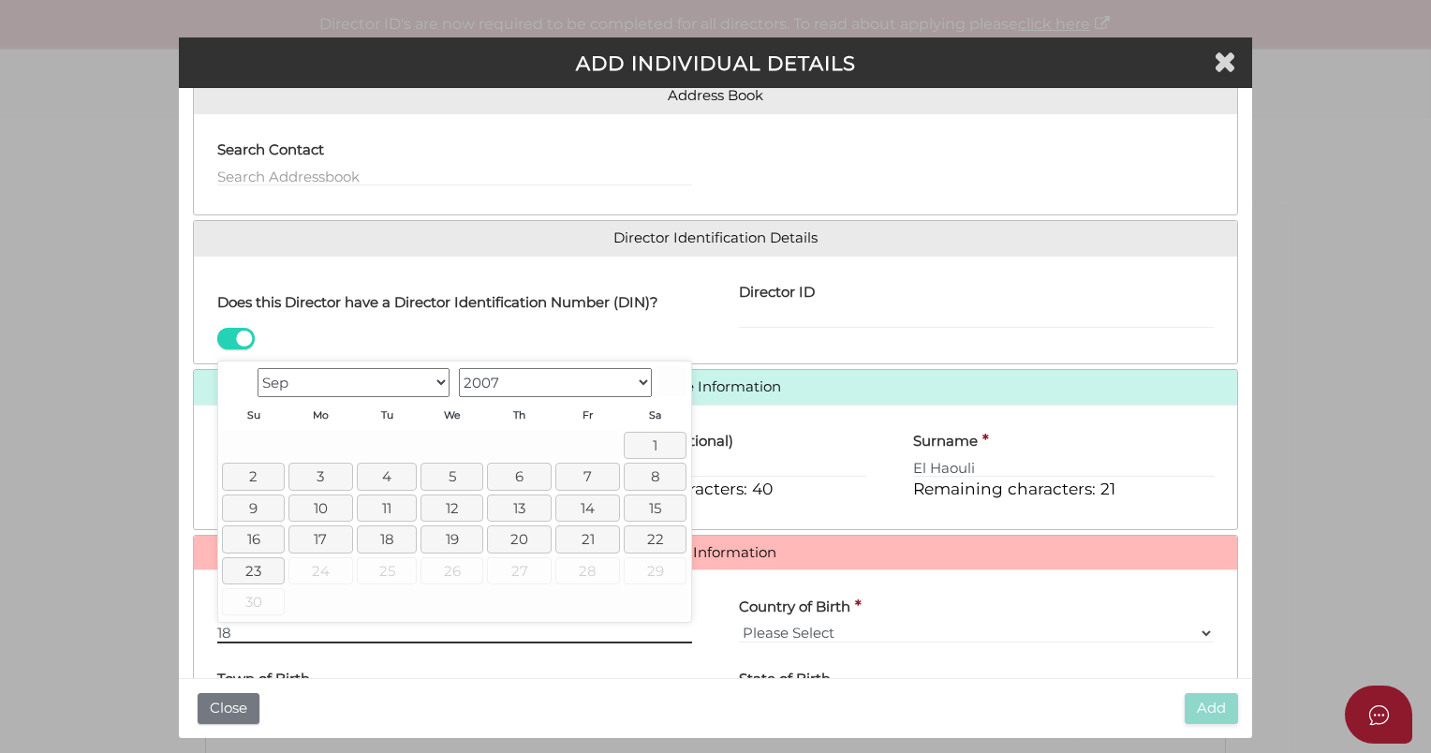
type input "1"
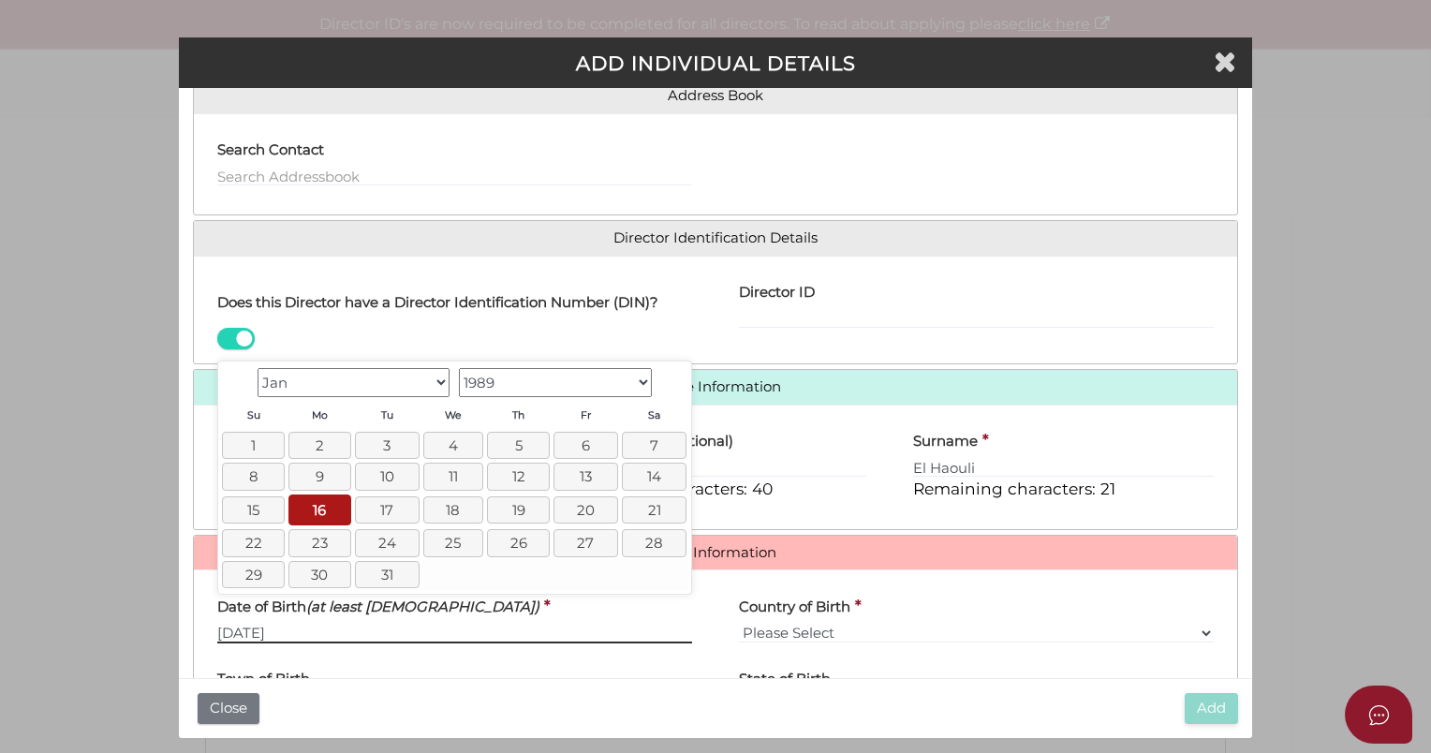
type input "16/01/1989"
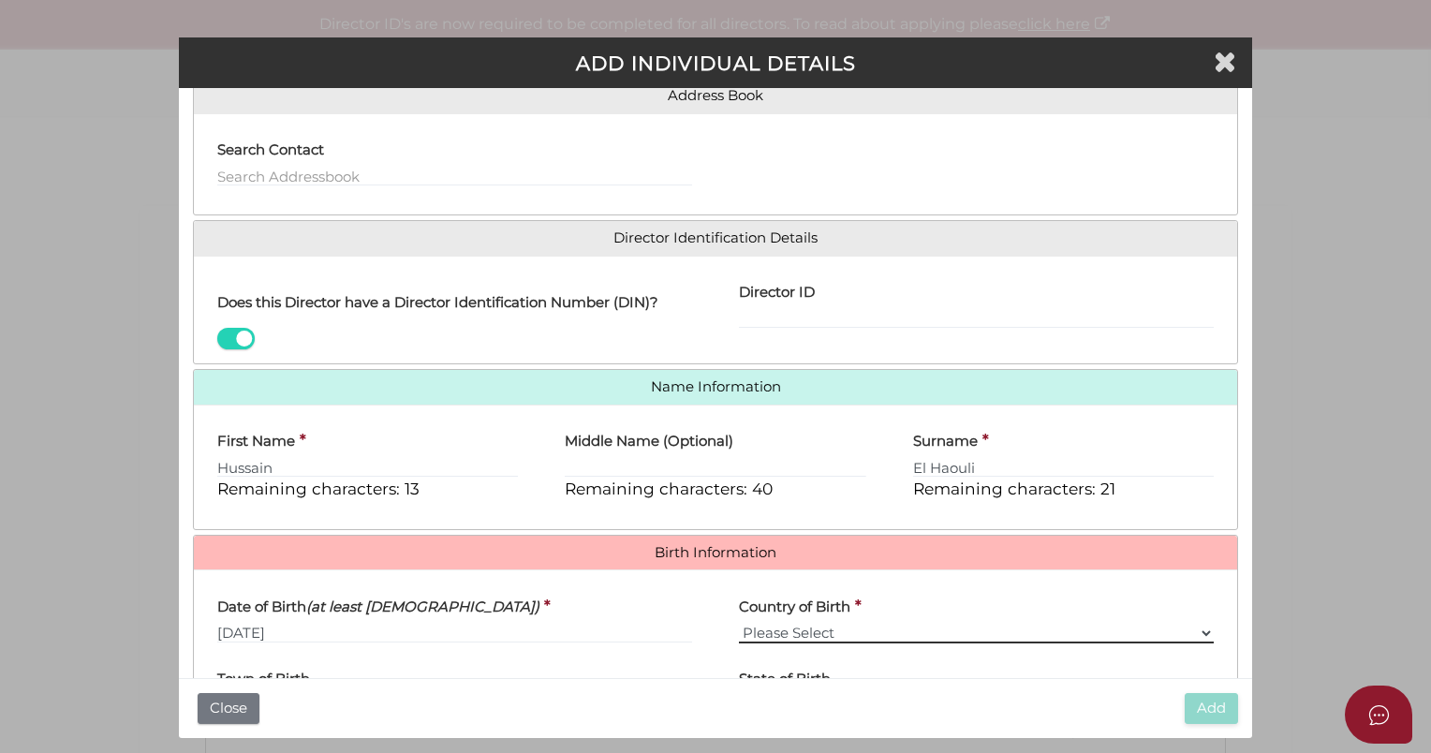
click at [755, 625] on select "Please Select v Australia Afghanistan Albania Algeria American Samoa Andorra An…" at bounding box center [976, 633] width 475 height 21
select select "Australia"
click at [739, 623] on select "Please Select v Australia Afghanistan Albania Algeria American Samoa Andorra An…" at bounding box center [976, 633] width 475 height 21
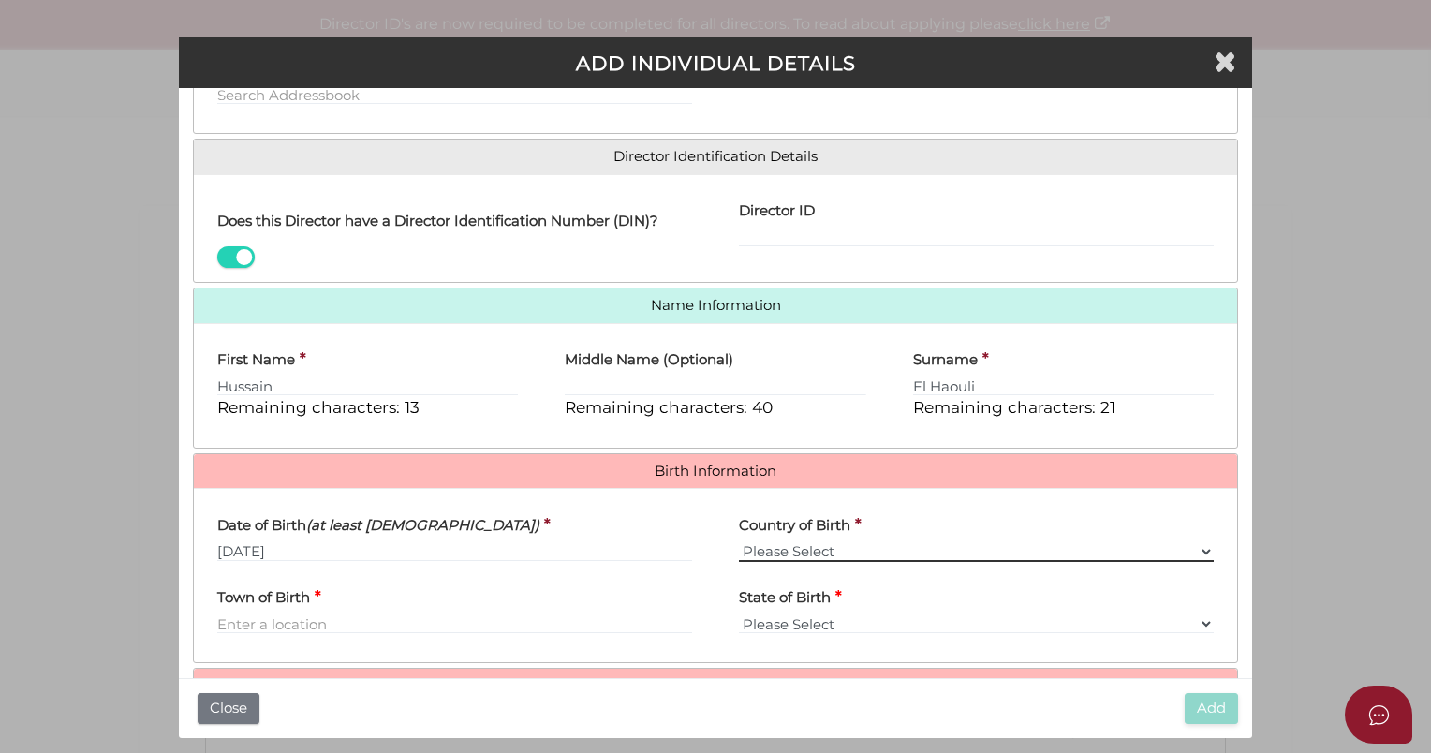
scroll to position [337, 0]
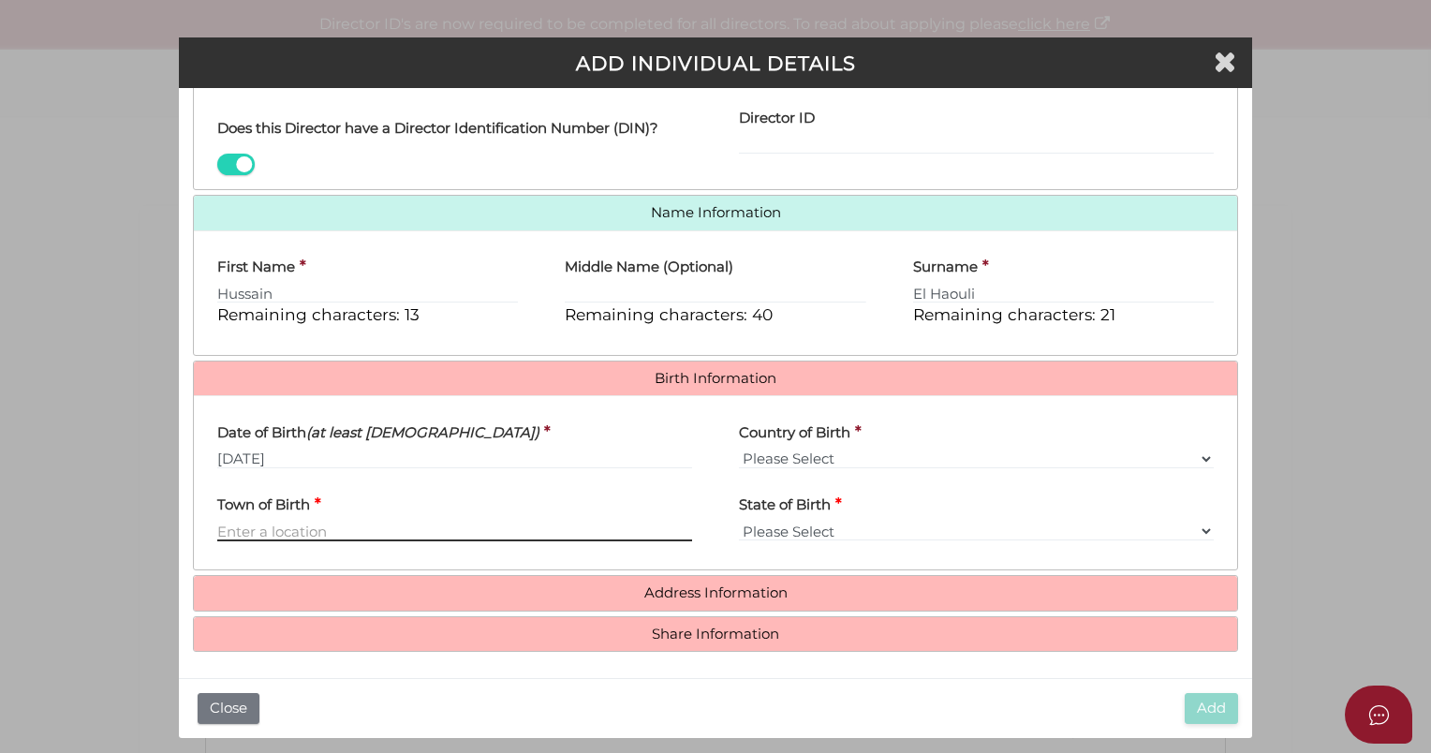
click at [245, 522] on input "Town of Birth" at bounding box center [454, 531] width 475 height 21
type input "Williamstown"
select select "VIC"
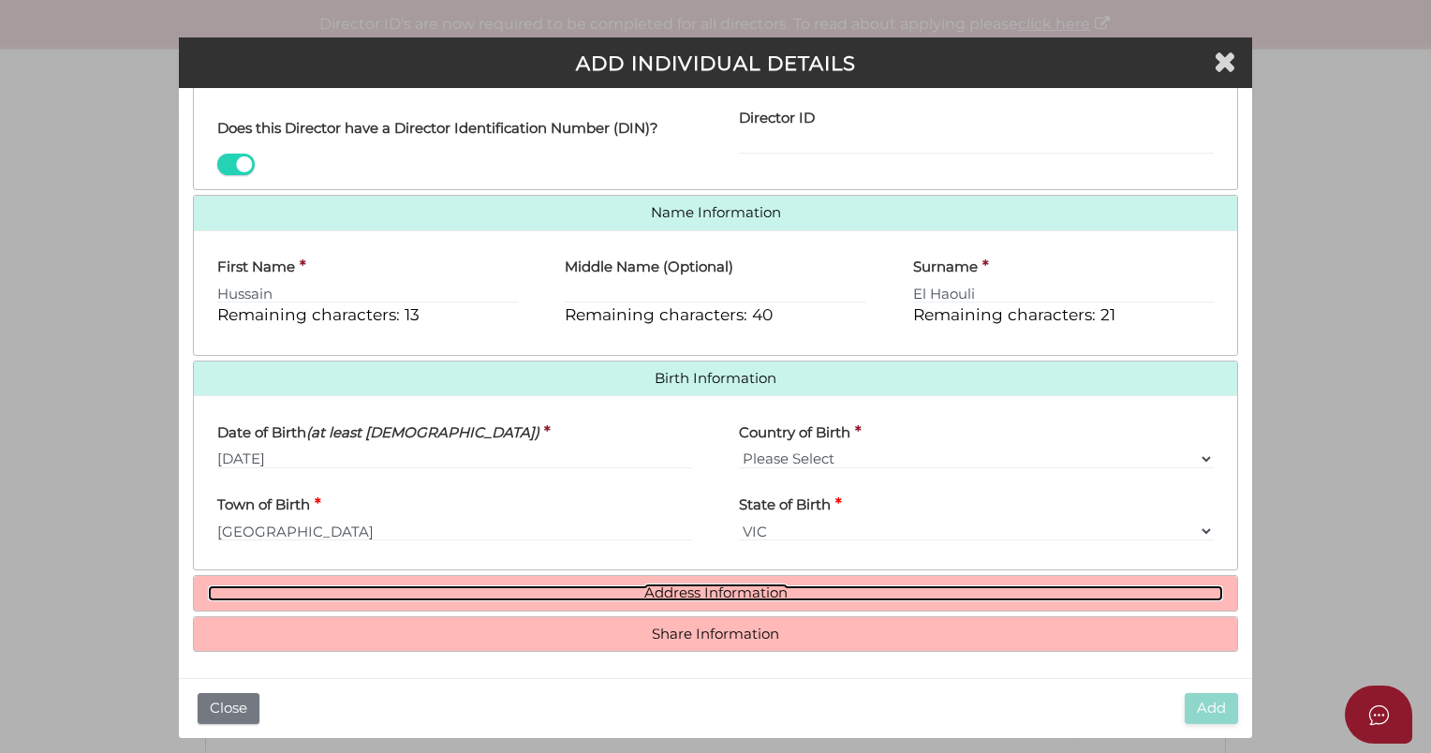
click at [690, 592] on link "Address Information" at bounding box center [715, 593] width 1015 height 16
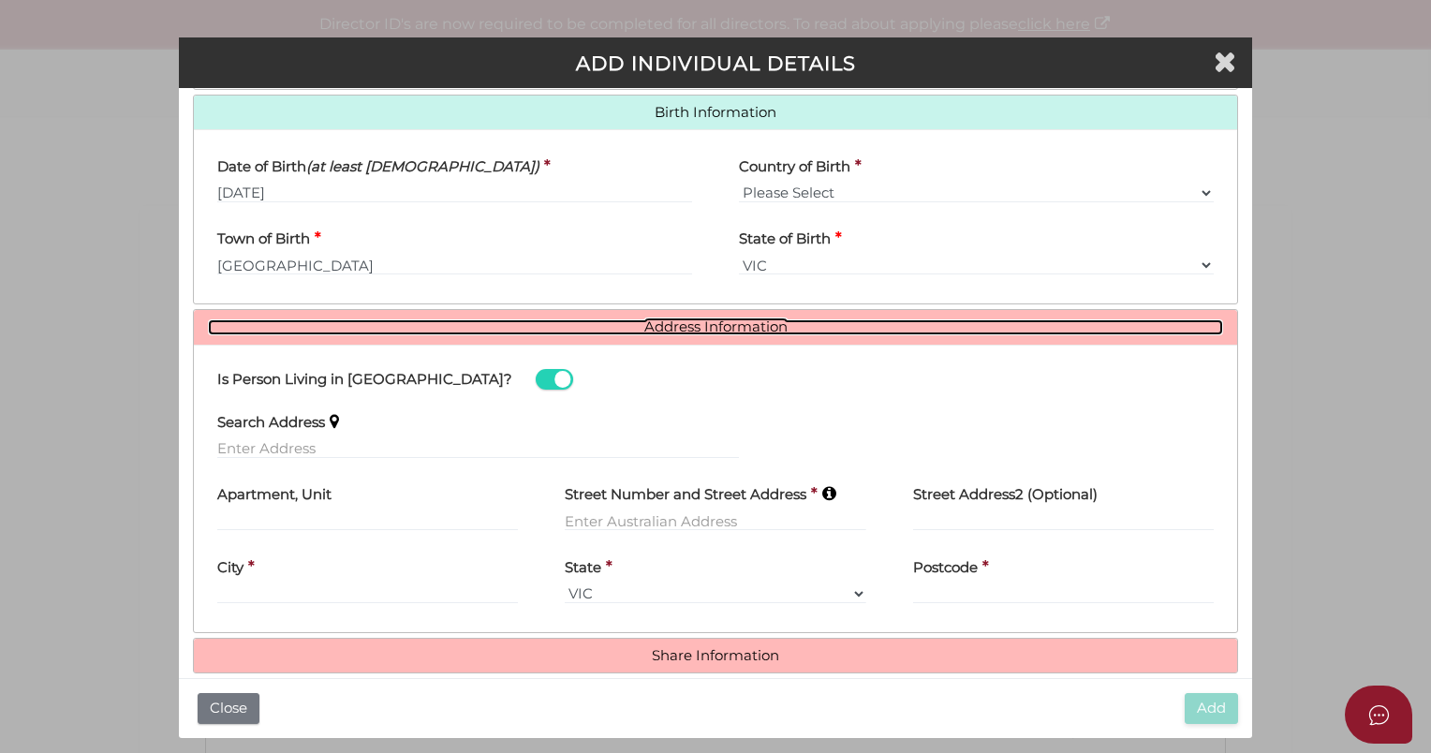
scroll to position [625, 0]
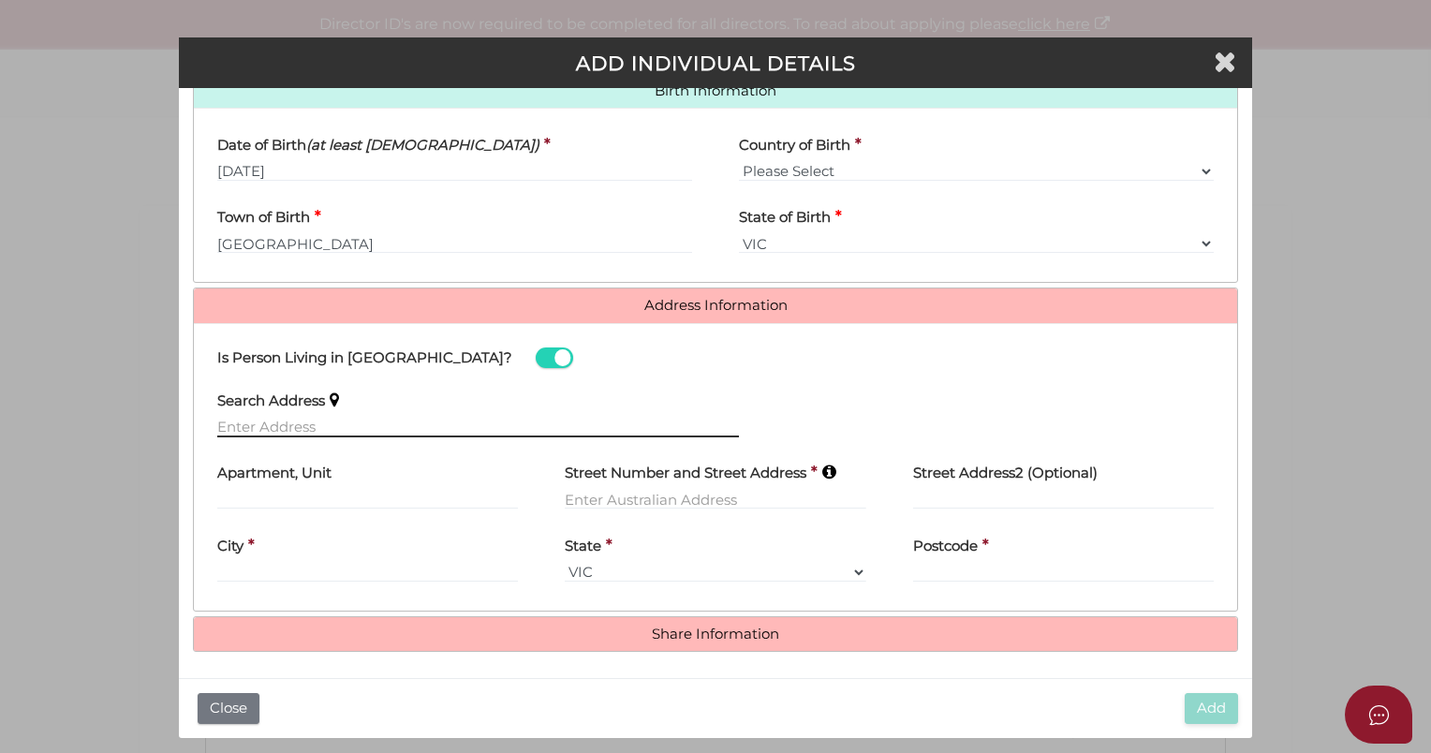
click at [314, 425] on input "text" at bounding box center [478, 427] width 522 height 21
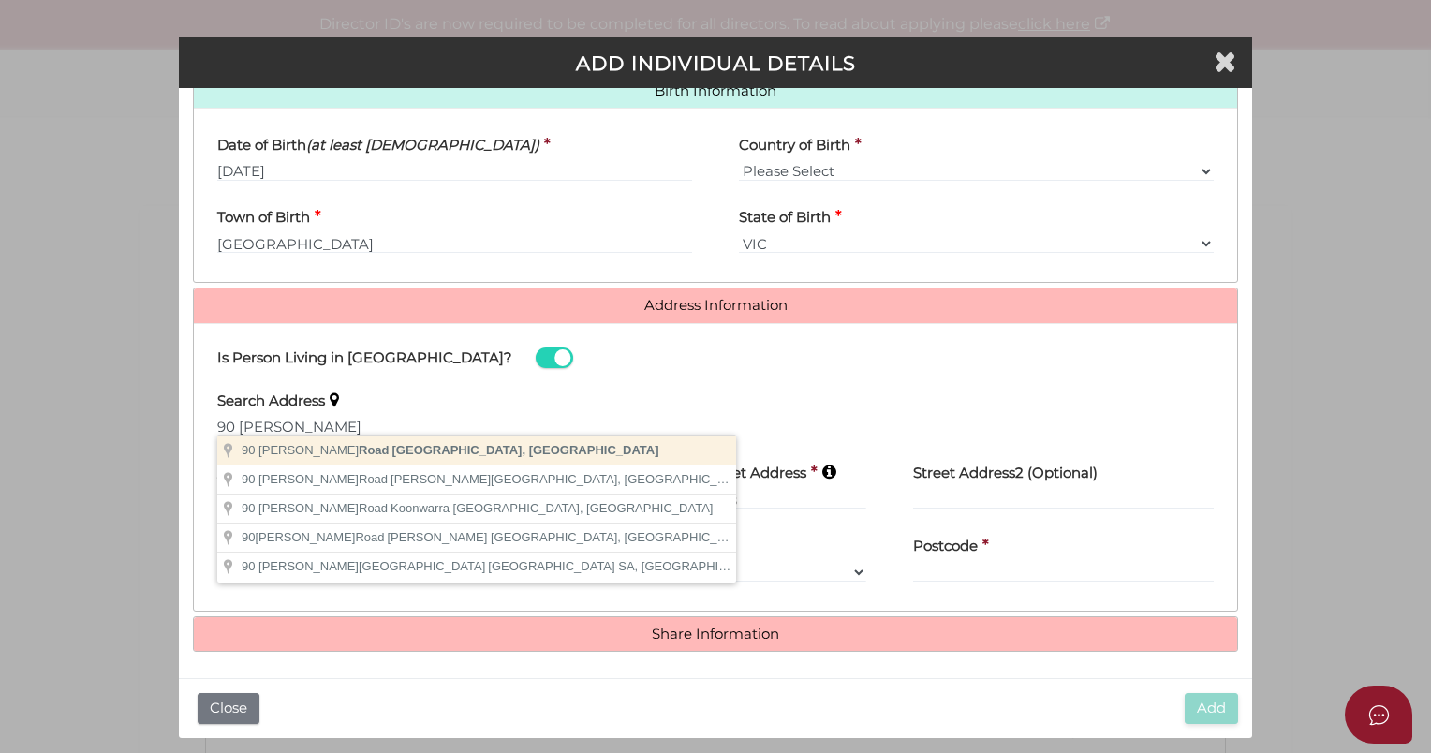
type input "90 Minns Road, Little River VIC, Australia"
type input "90 Minns Road"
type input "Little River"
select select "VIC"
type input "3211"
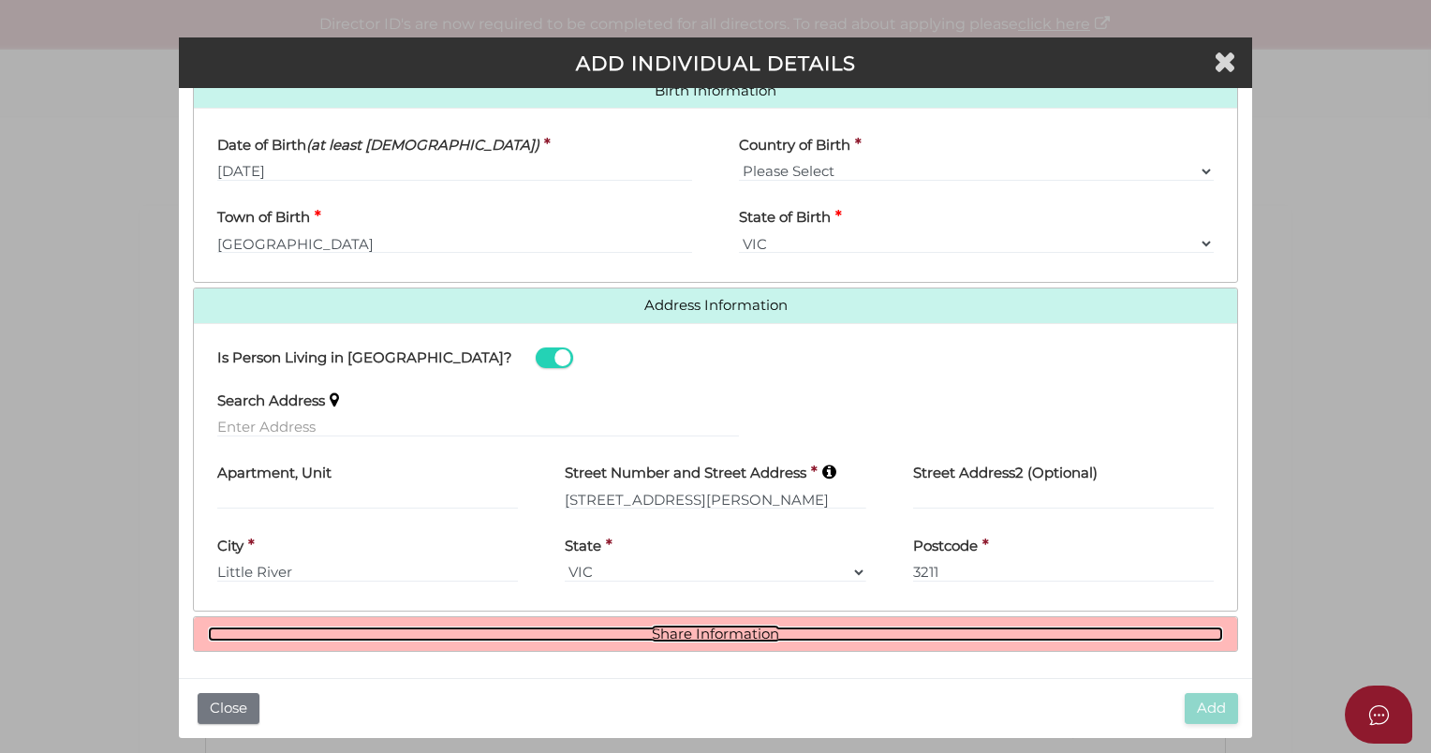
click at [731, 629] on link "Share Information" at bounding box center [715, 635] width 1015 height 16
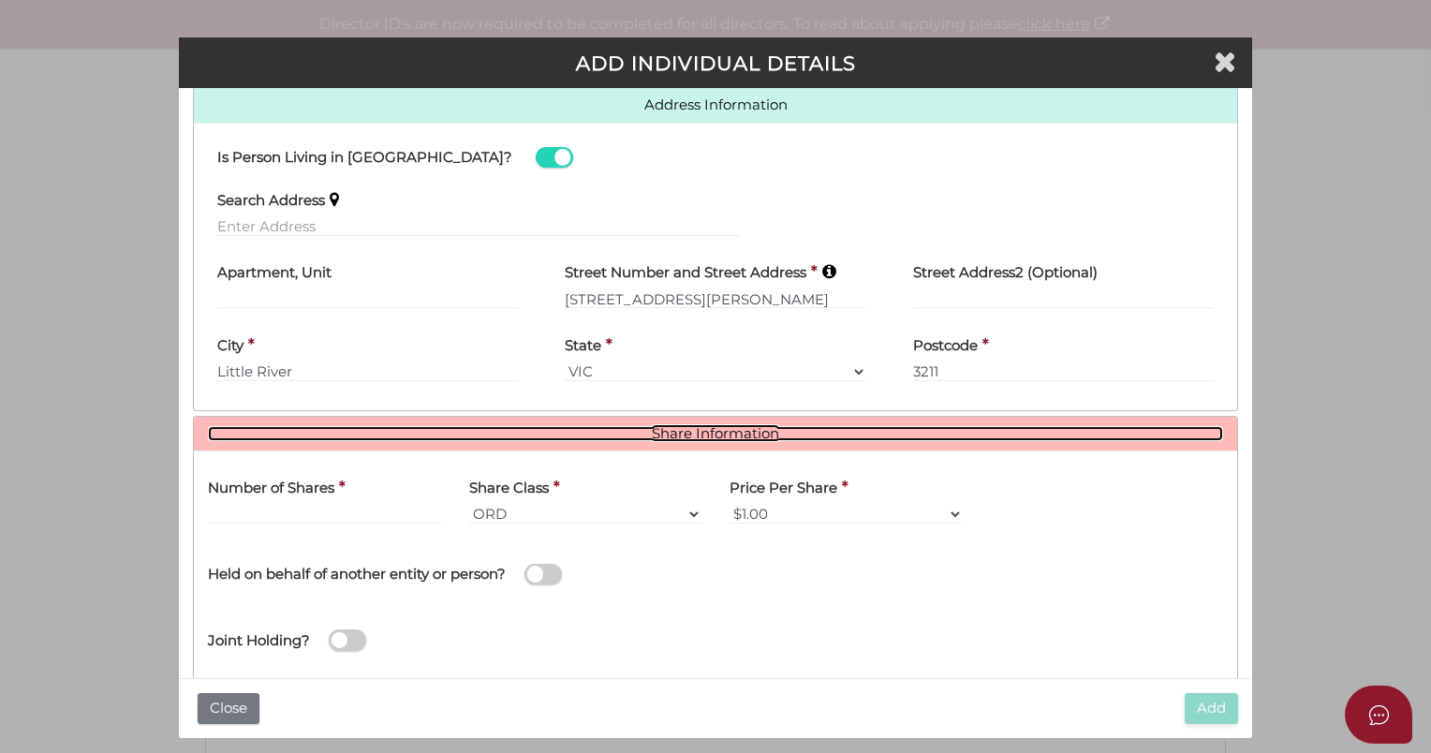
scroll to position [853, 0]
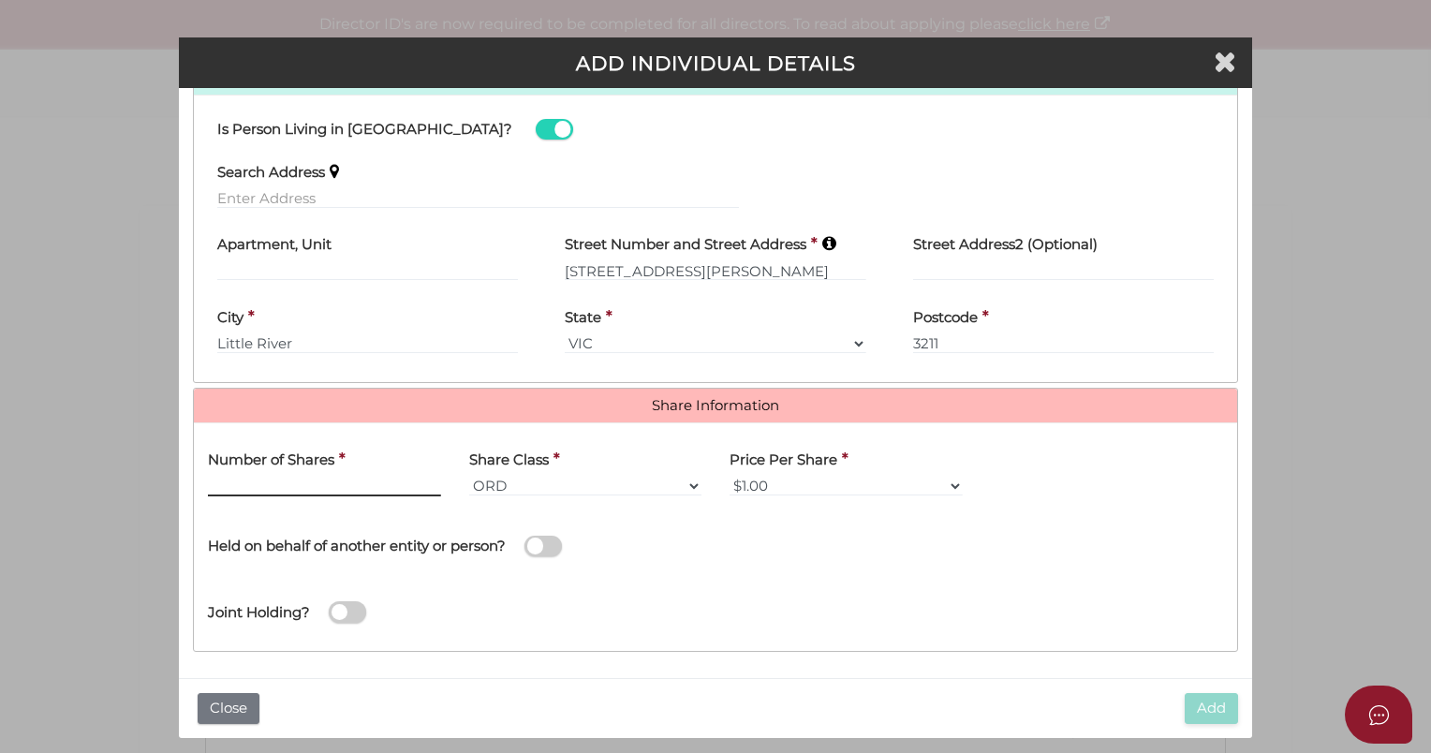
click at [345, 487] on input "text" at bounding box center [324, 486] width 233 height 21
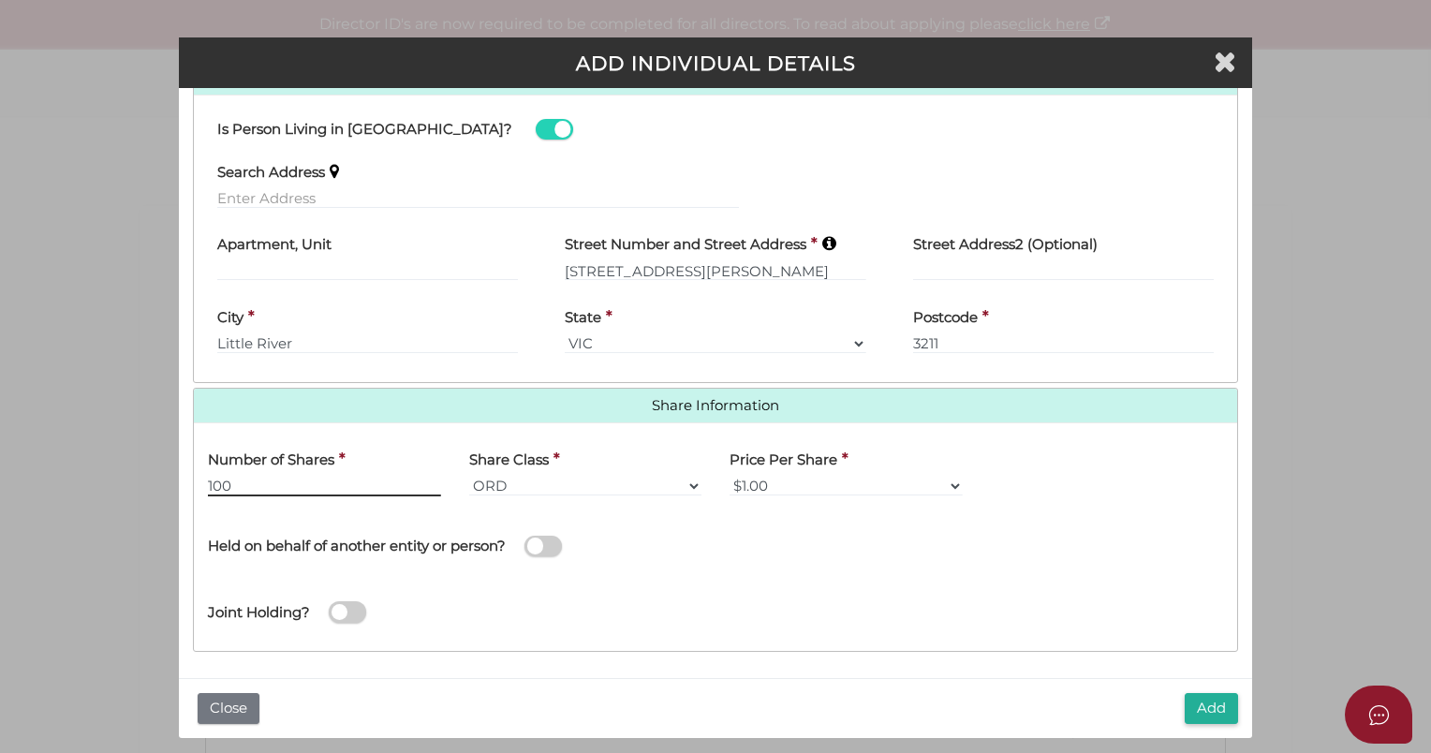
type input "100"
click at [1226, 709] on button "Add" at bounding box center [1211, 708] width 53 height 31
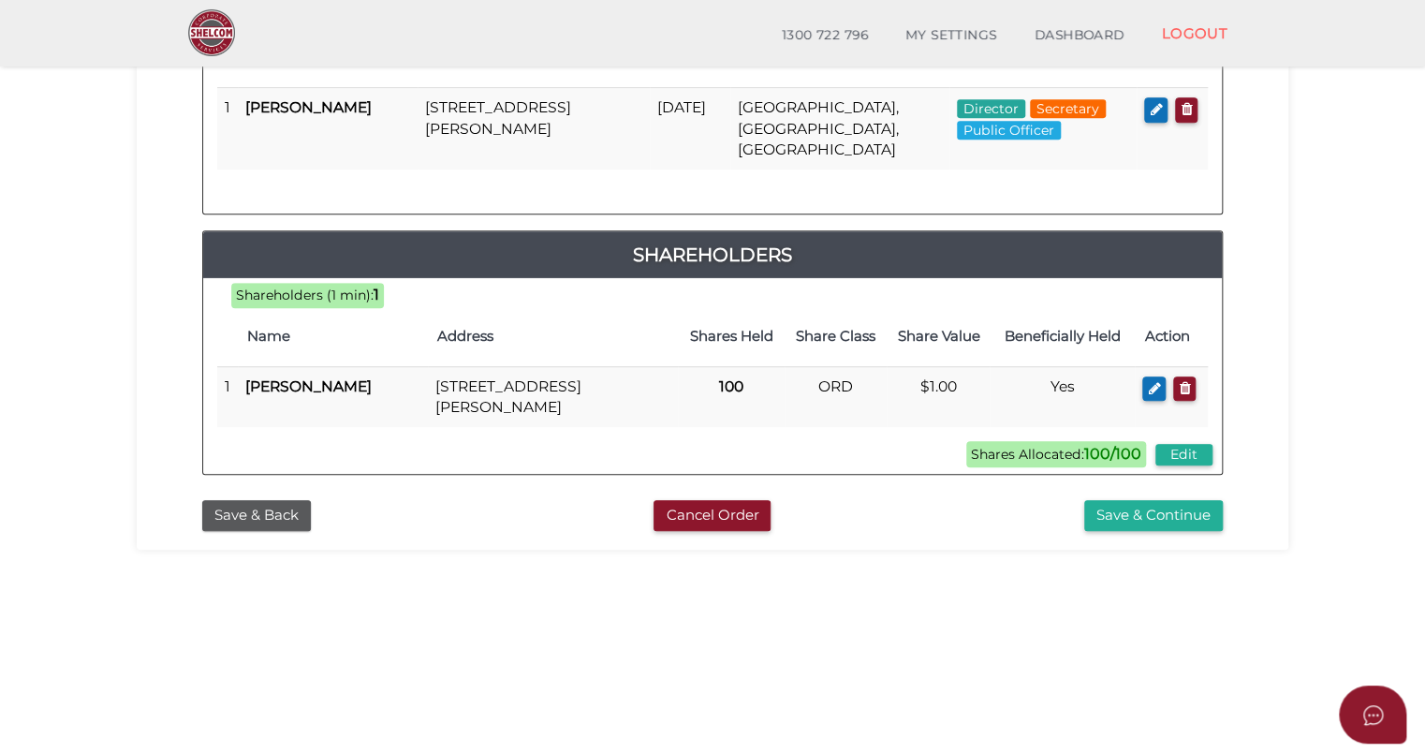
scroll to position [375, 0]
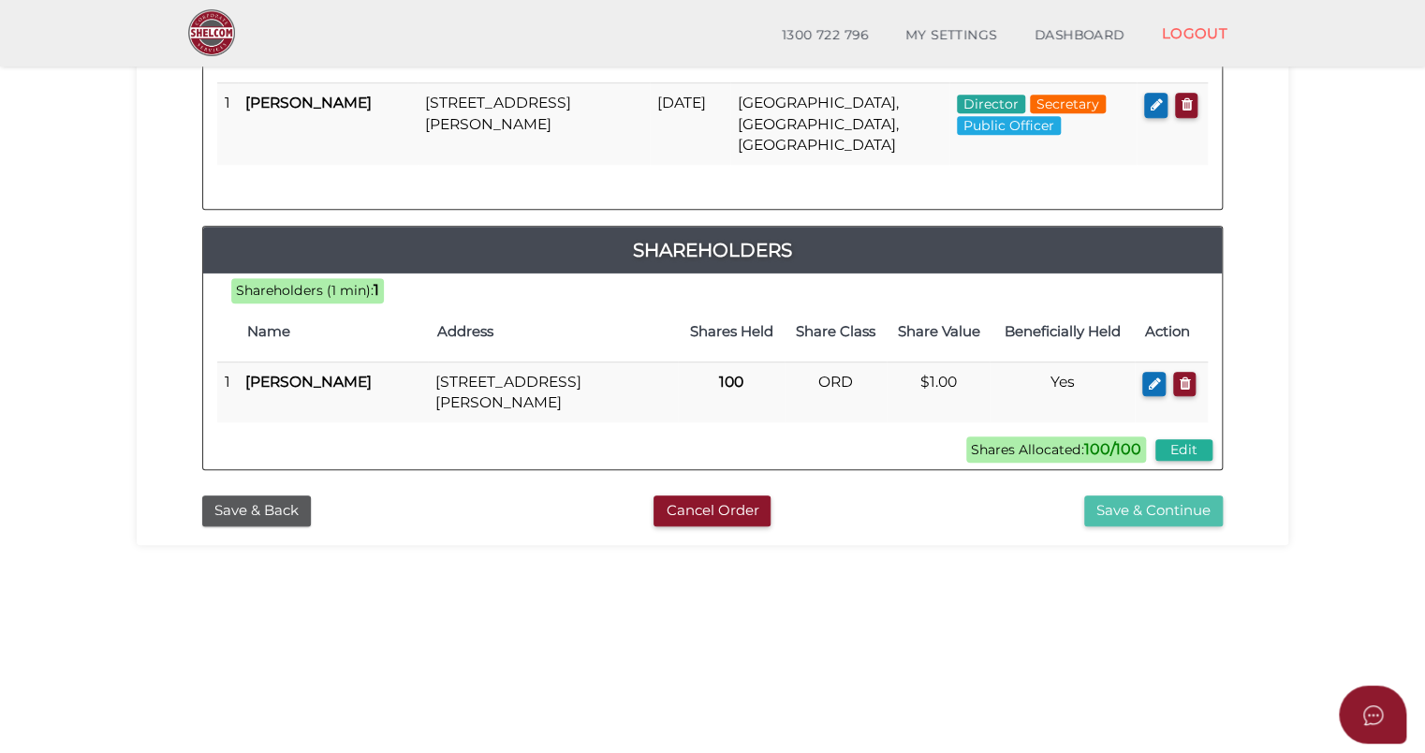
click at [1131, 495] on button "Save & Continue" at bounding box center [1153, 510] width 139 height 31
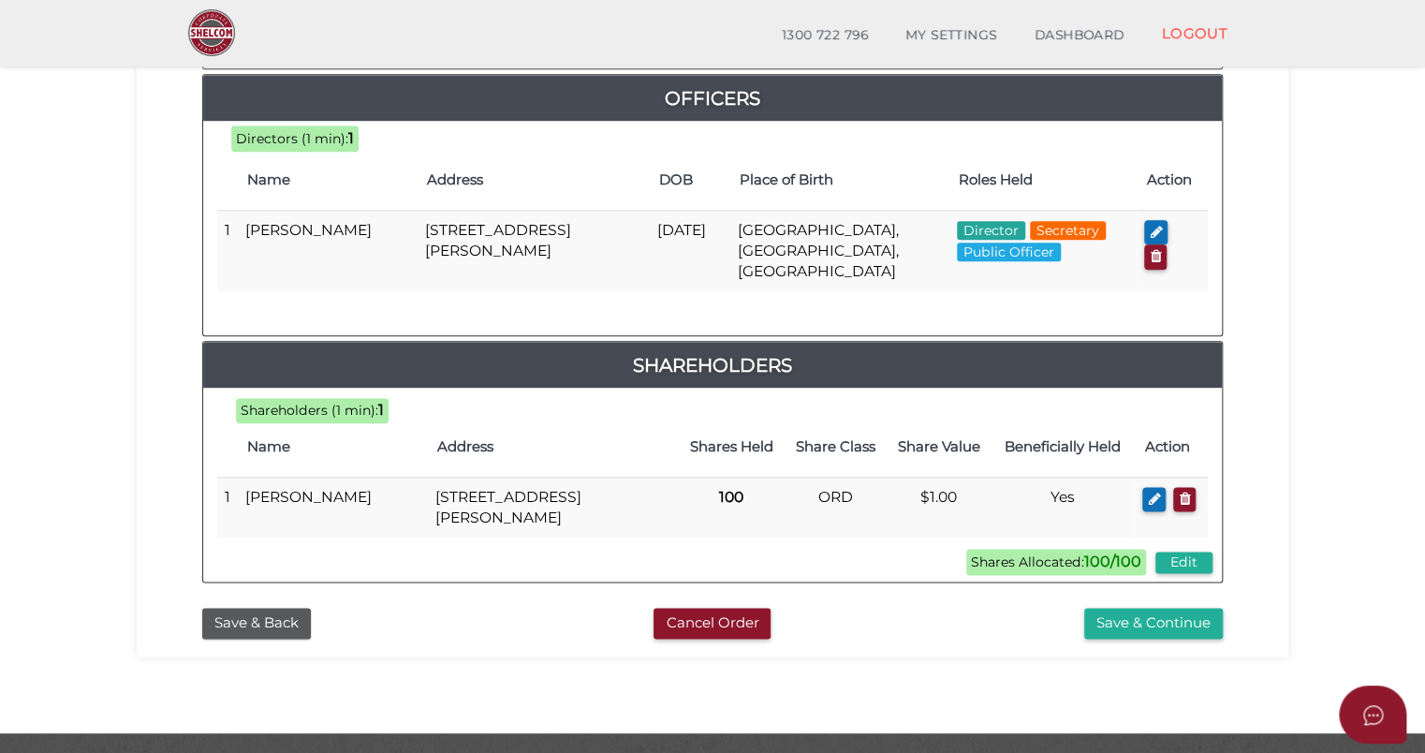
scroll to position [937, 0]
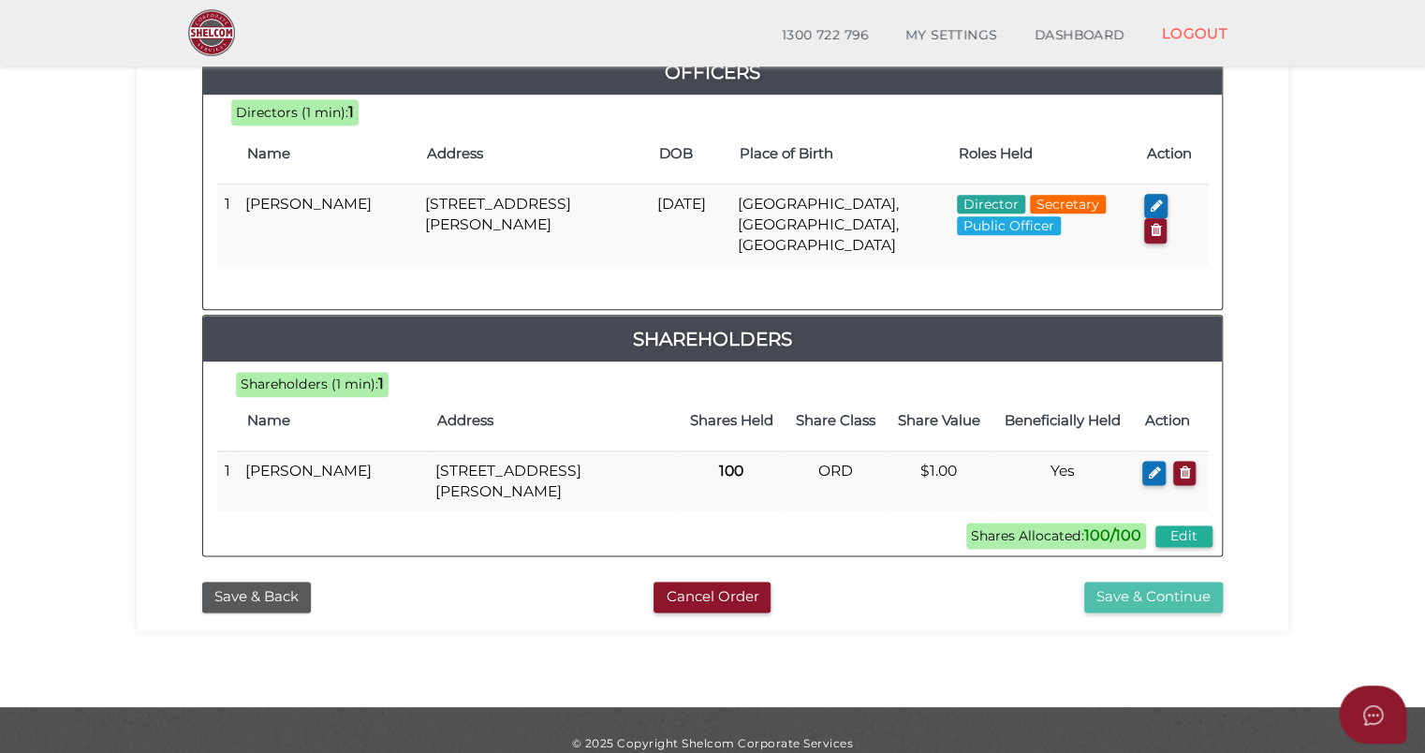
click at [1143, 582] on button "Save & Continue" at bounding box center [1153, 597] width 139 height 31
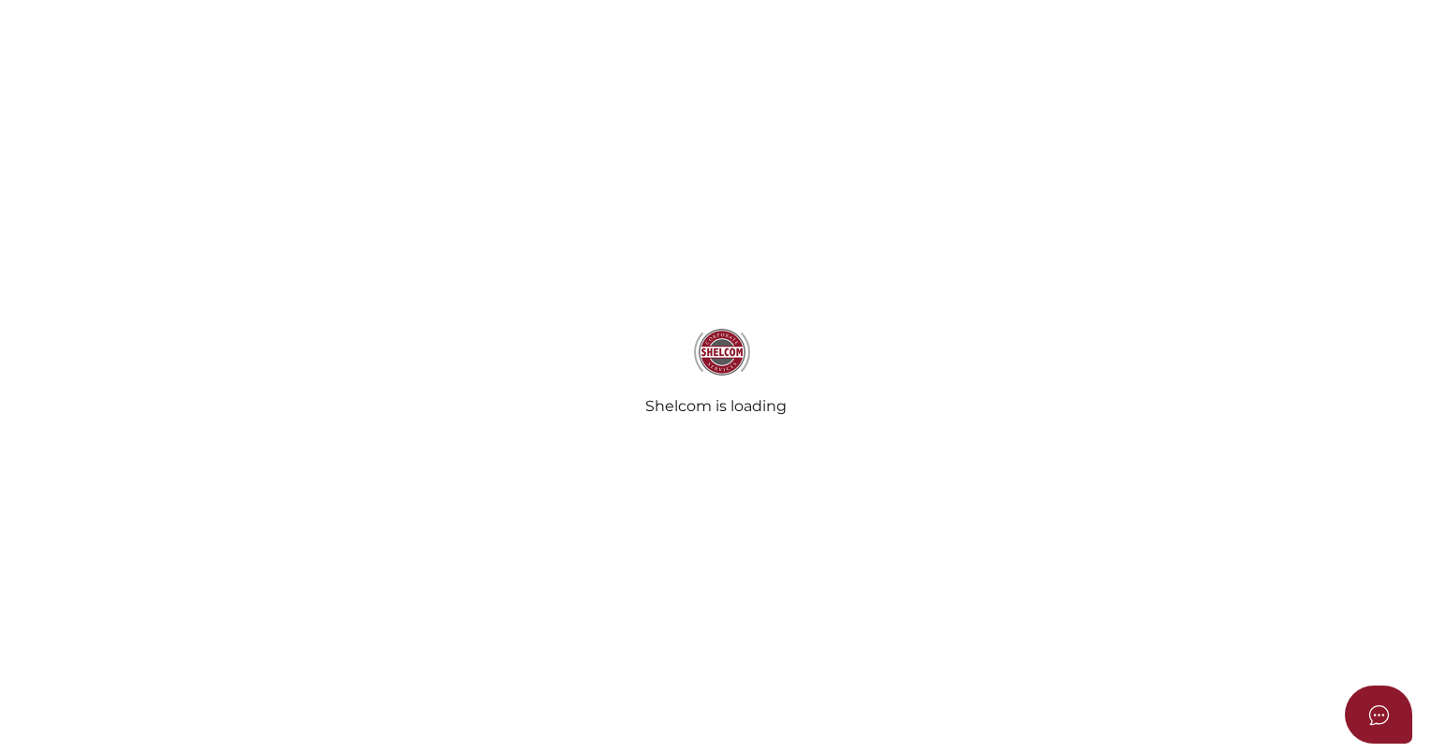
radio input "true"
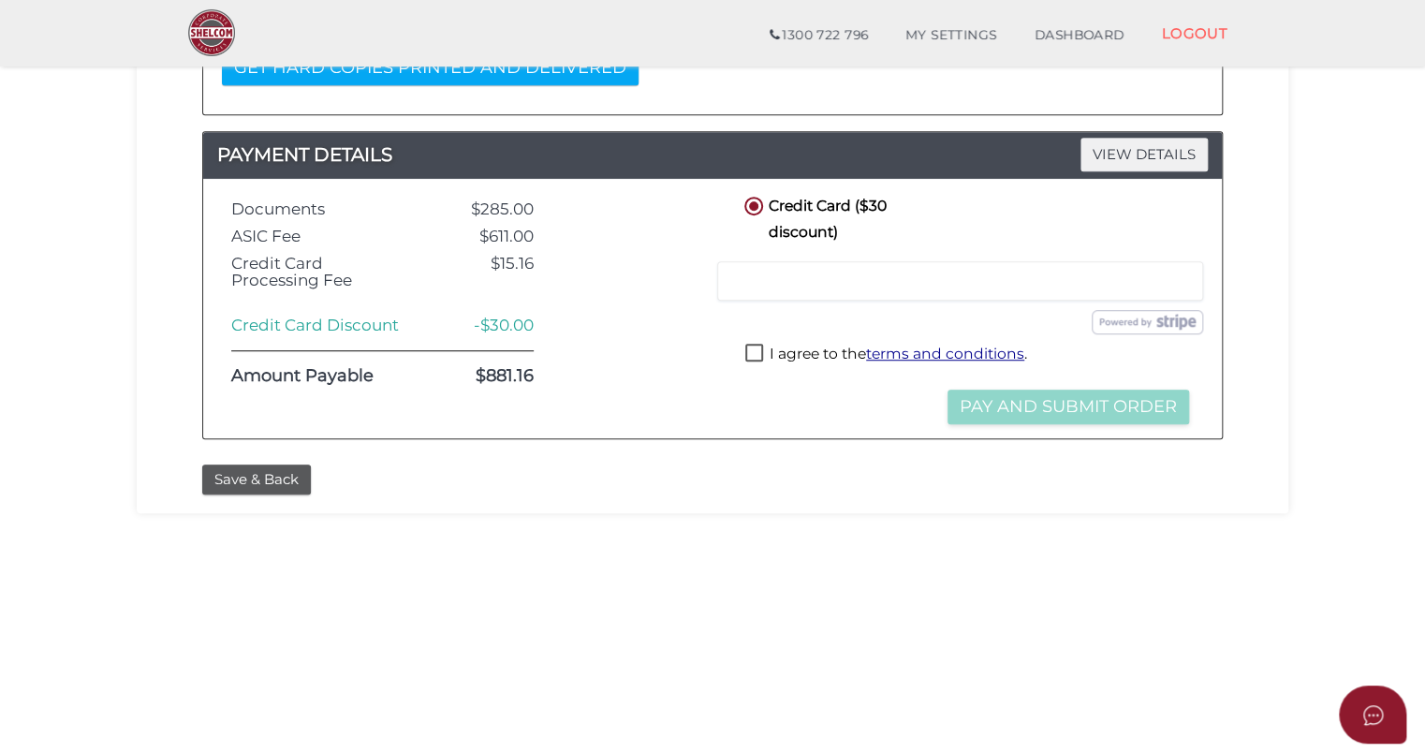
scroll to position [468, 0]
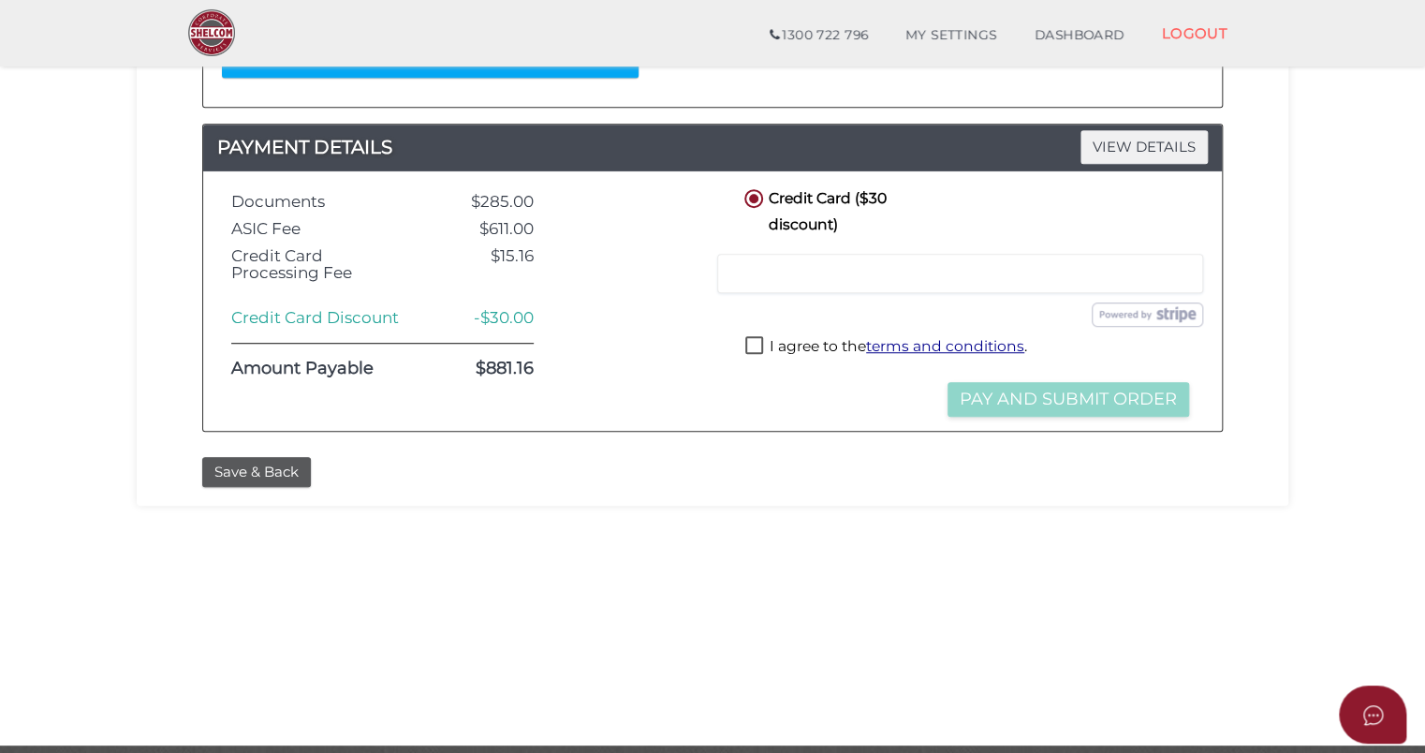
click at [815, 281] on div at bounding box center [960, 273] width 486 height 39
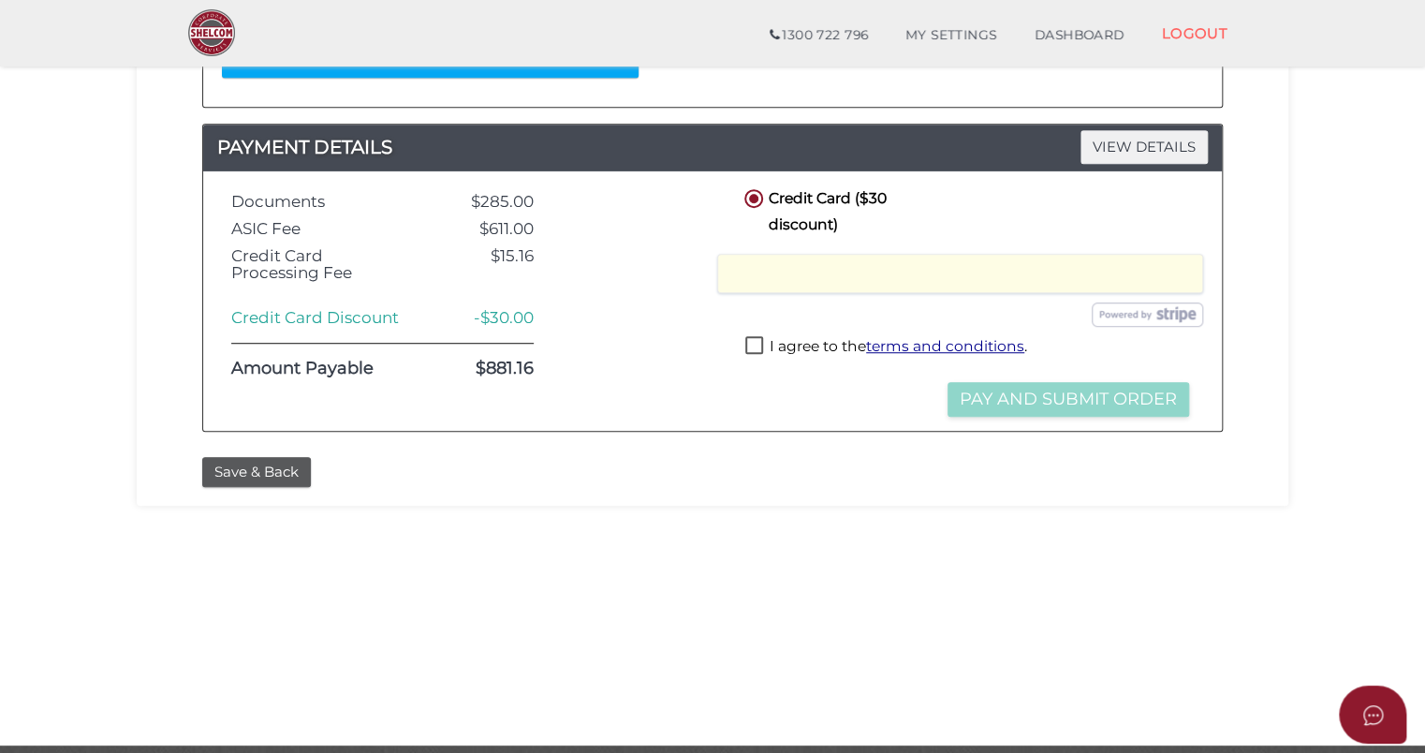
click at [760, 339] on label "I agree to the terms and conditions ." at bounding box center [886, 347] width 282 height 23
checkbox input "true"
click at [1035, 397] on button "Pay and Submit Order" at bounding box center [1069, 399] width 242 height 35
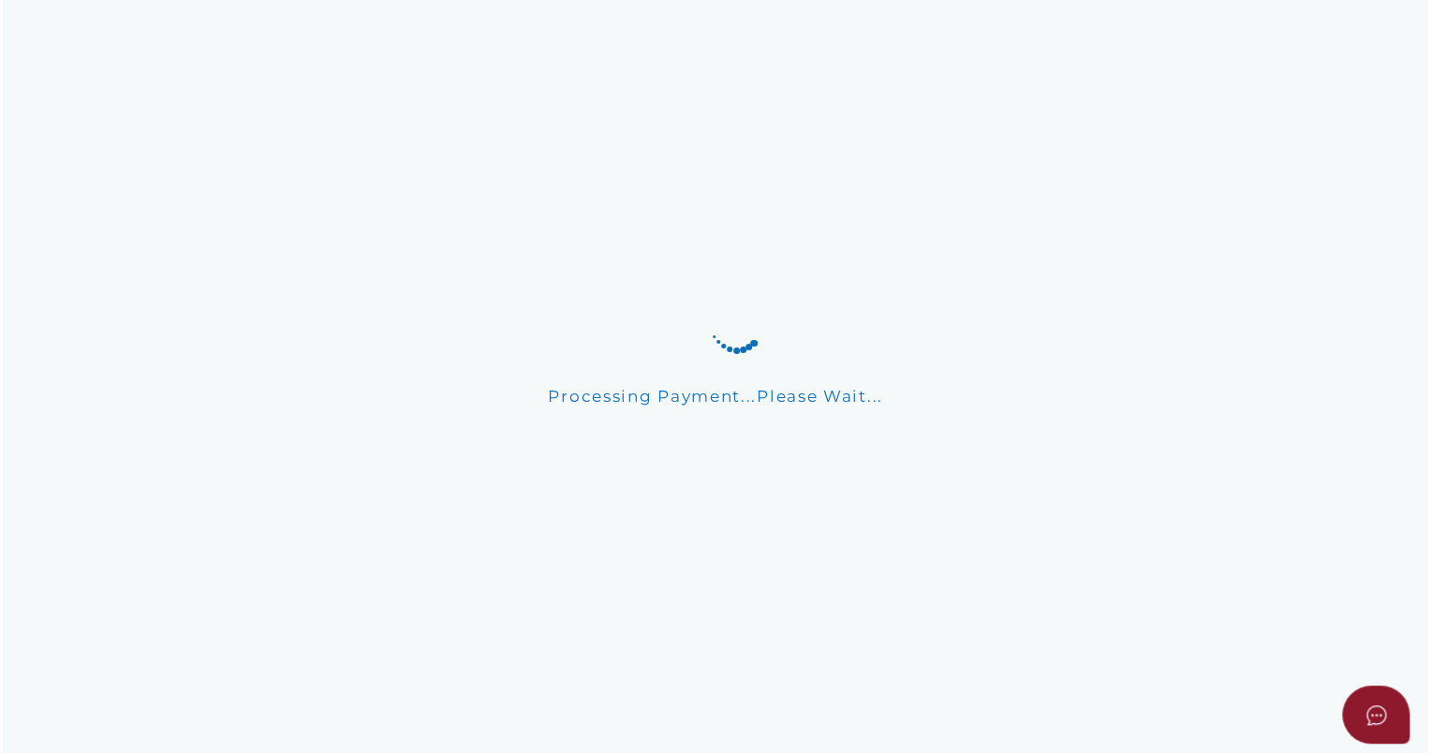
scroll to position [0, 0]
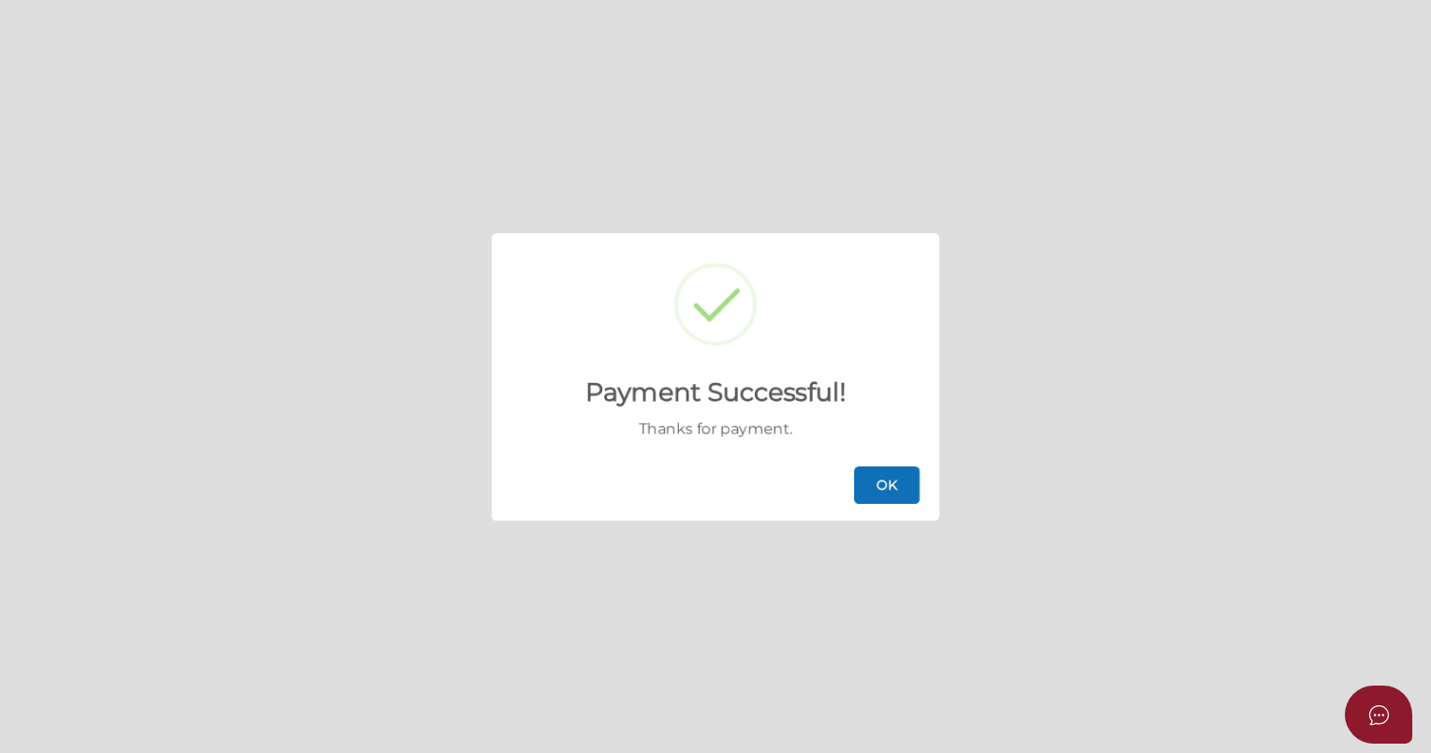
click at [873, 485] on button "OK" at bounding box center [887, 484] width 66 height 37
